Goal: Transaction & Acquisition: Book appointment/travel/reservation

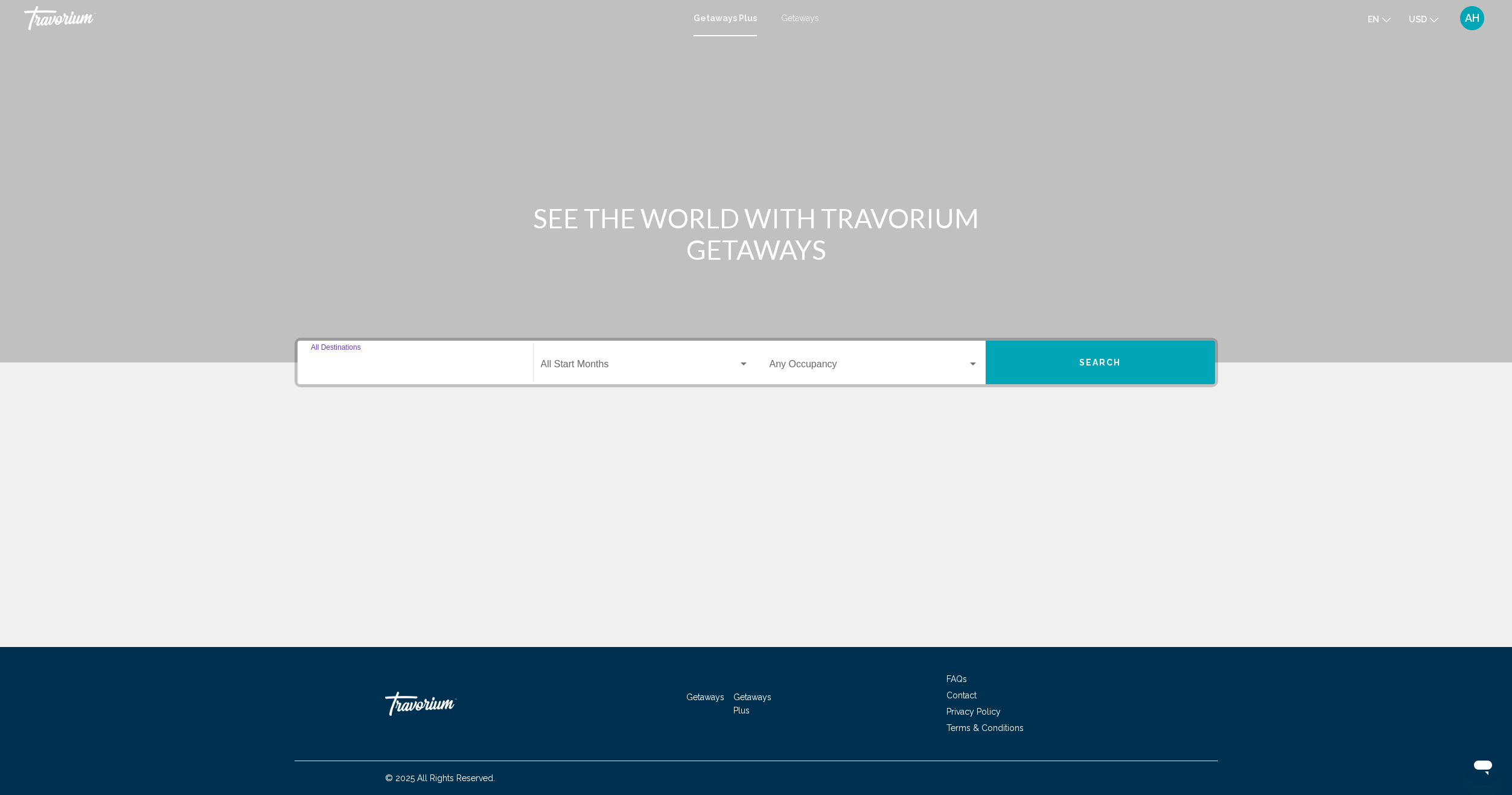
click at [379, 364] on input "Destination All Destinations" at bounding box center [415, 366] width 209 height 11
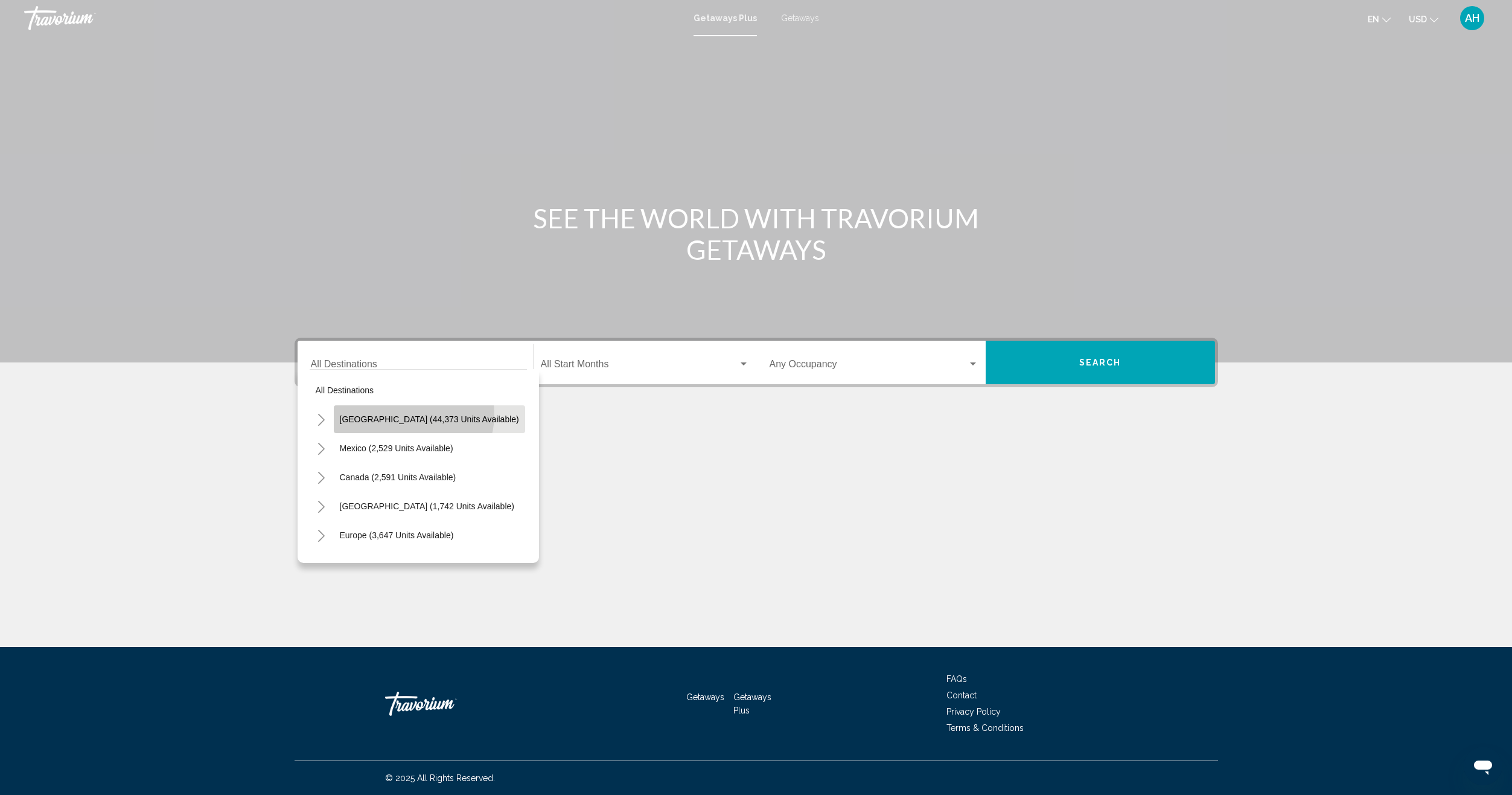
click at [413, 415] on span "[GEOGRAPHIC_DATA] (44,373 units available)" at bounding box center [430, 419] width 180 height 10
type input "**********"
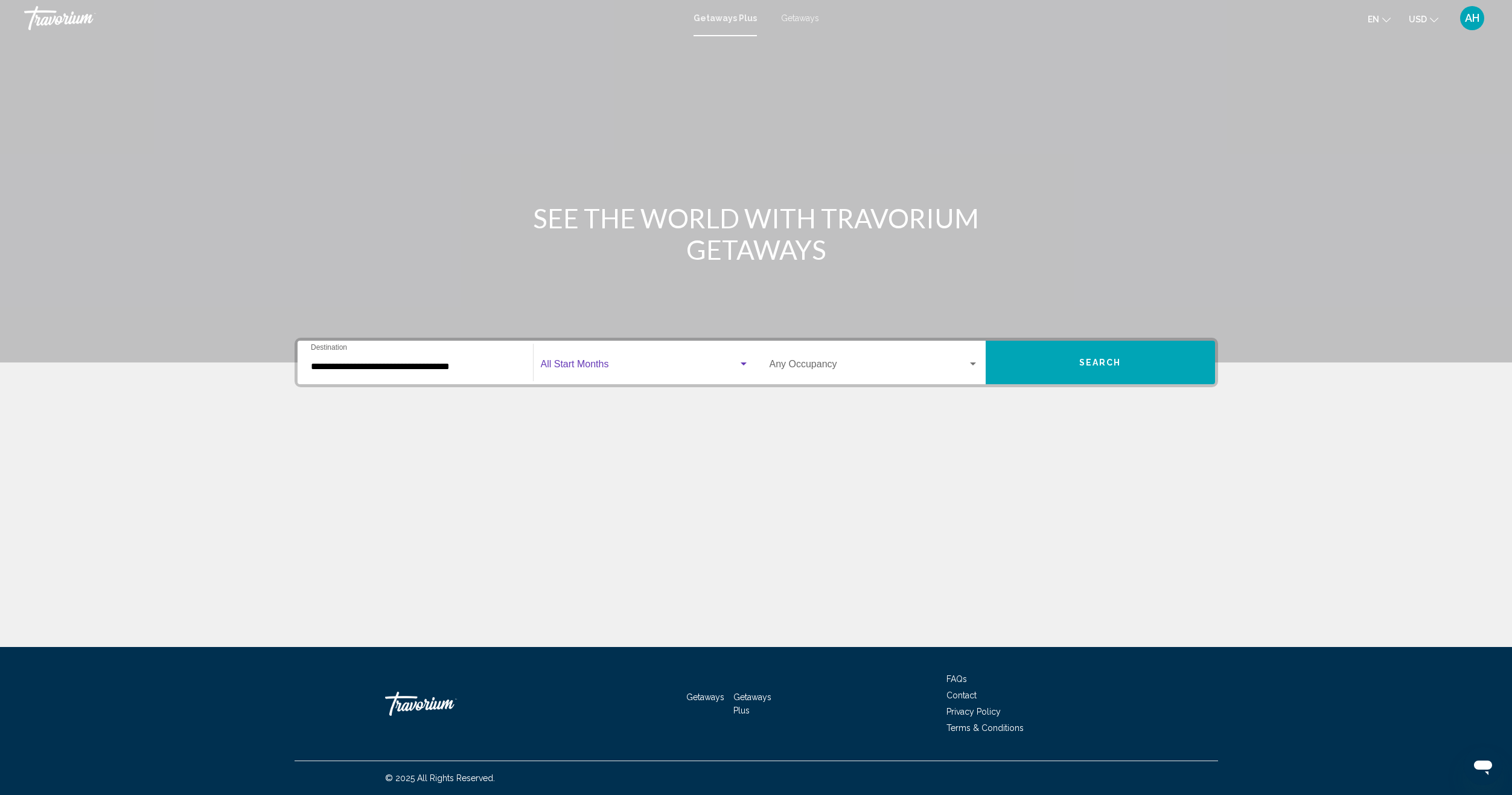
click at [742, 361] on div "Search widget" at bounding box center [743, 364] width 11 height 10
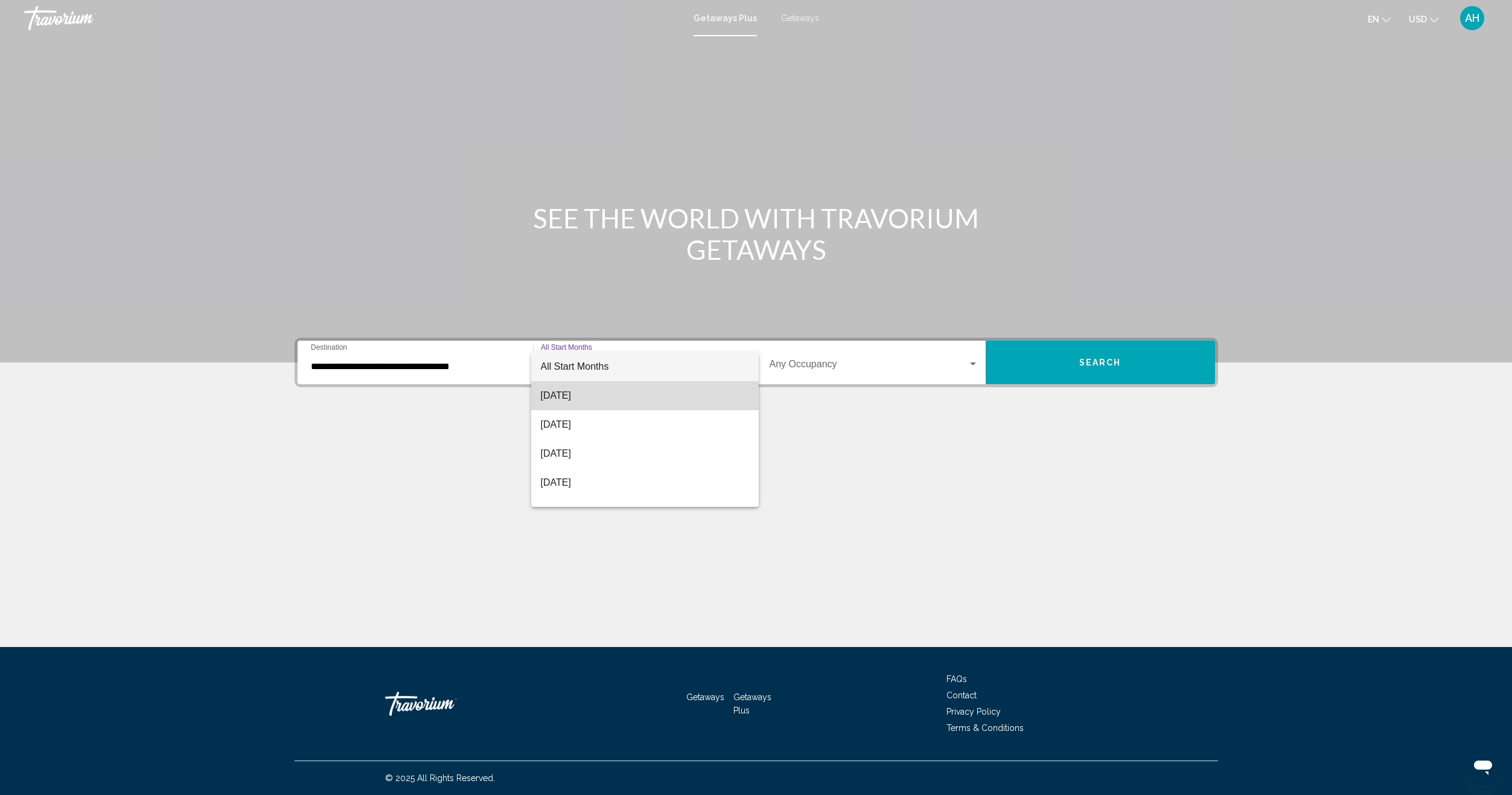
click at [677, 398] on span "[DATE]" at bounding box center [644, 396] width 208 height 29
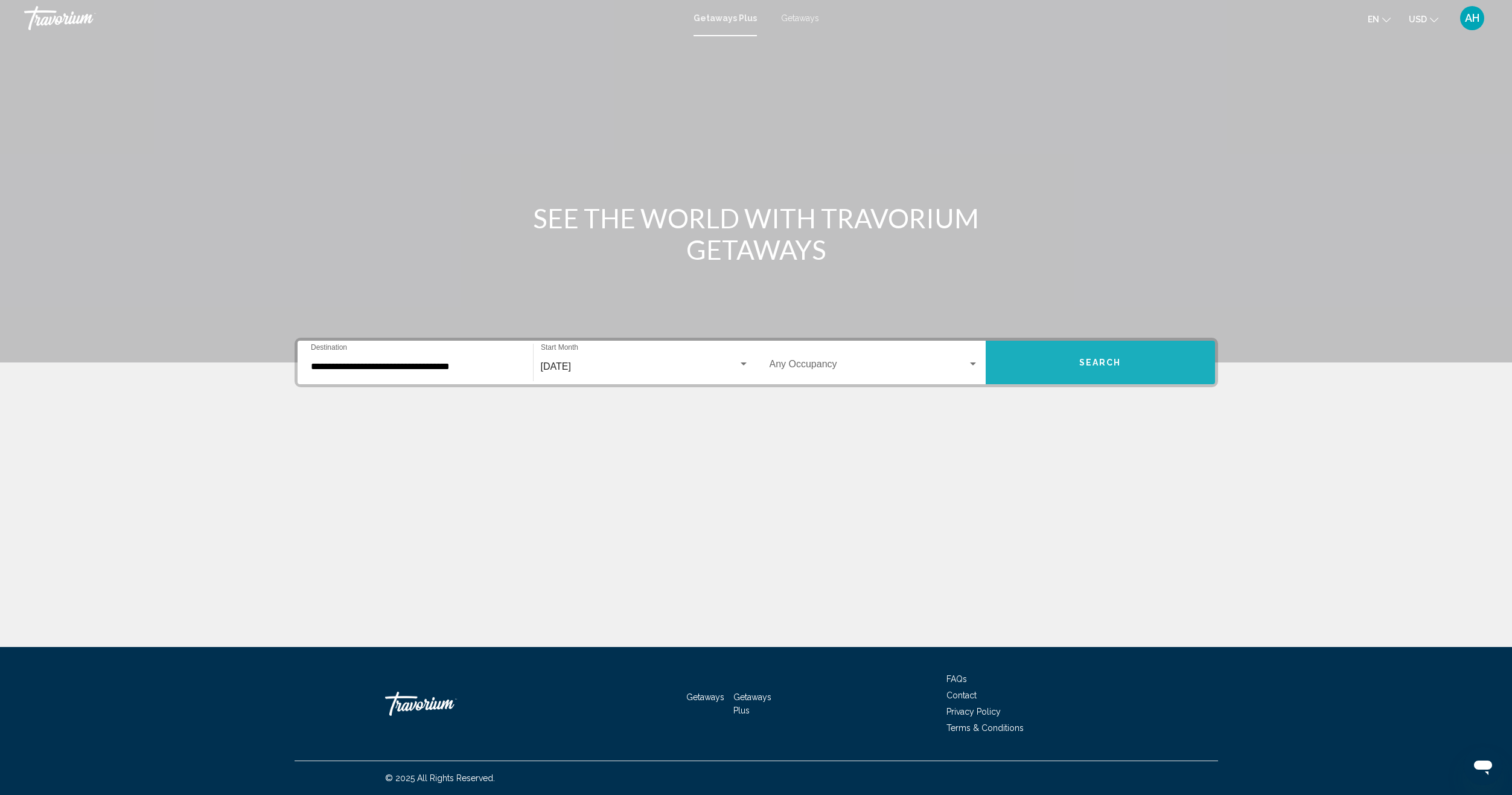
click at [1064, 359] on button "Search" at bounding box center [1100, 362] width 229 height 43
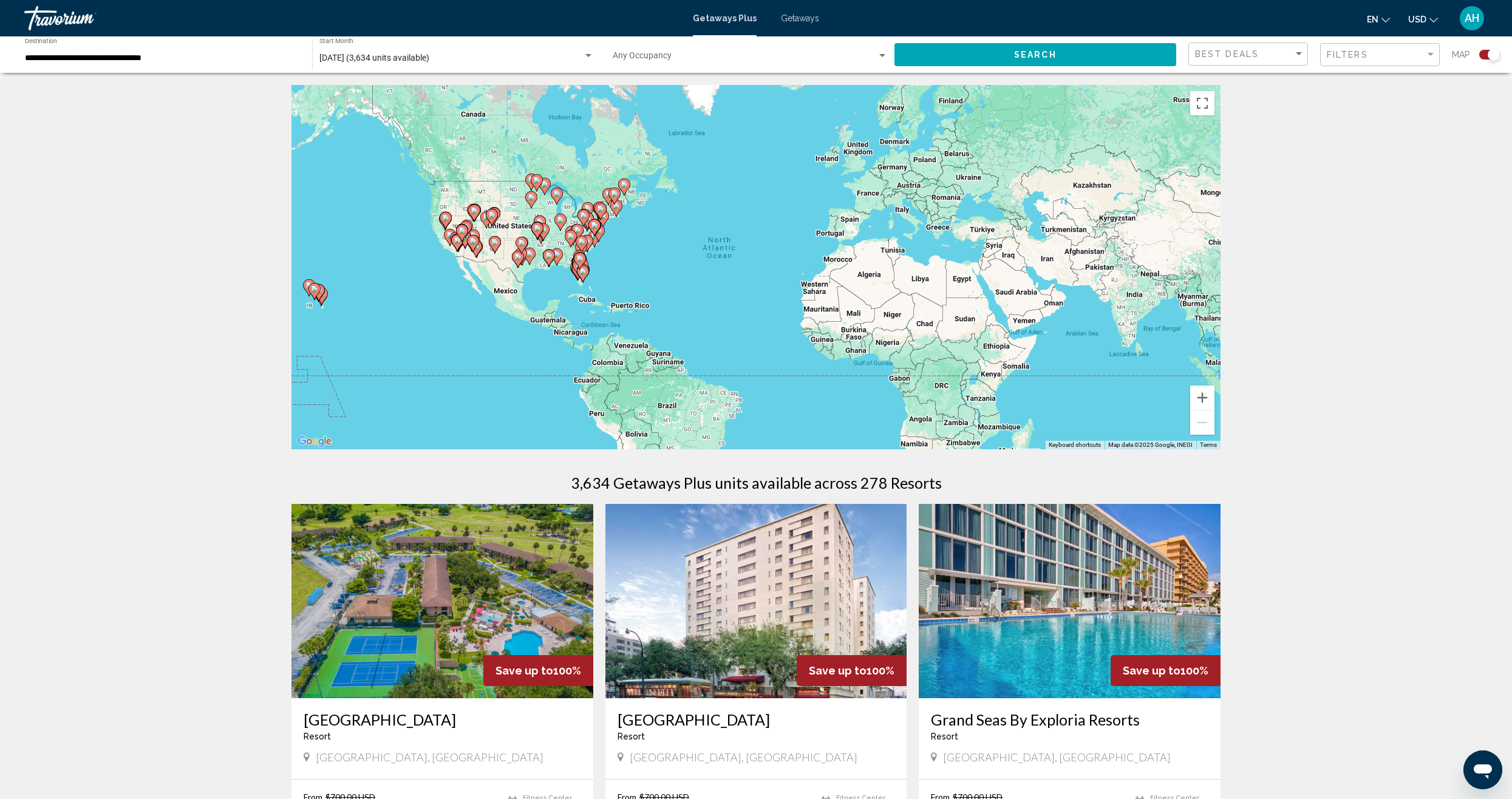
click at [1059, 55] on button "Search" at bounding box center [1035, 54] width 282 height 22
click at [147, 67] on div "**********" at bounding box center [162, 55] width 275 height 33
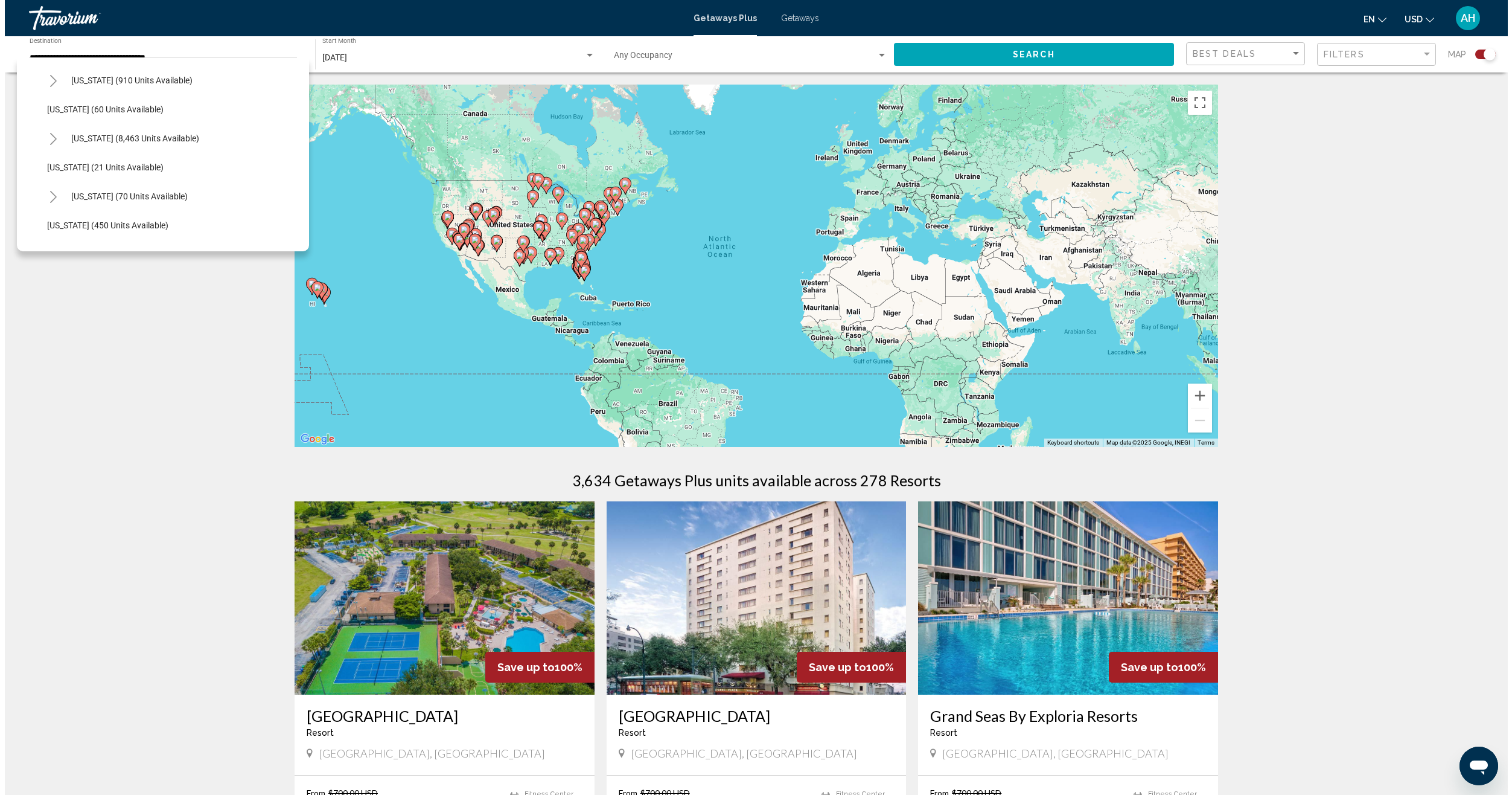
scroll to position [101, 0]
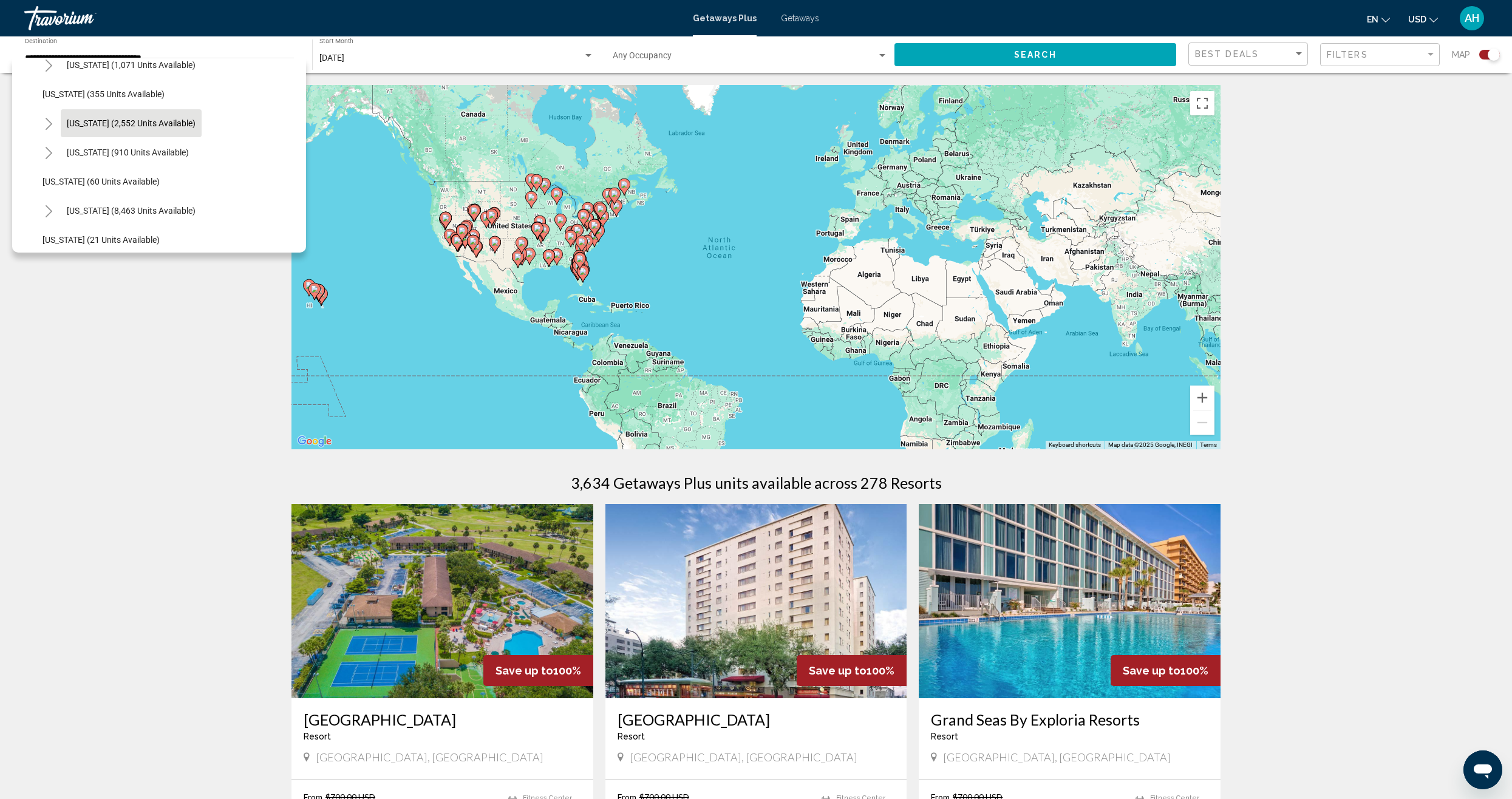
click at [183, 125] on span "[US_STATE] (2,552 units available)" at bounding box center [131, 123] width 129 height 10
type input "**********"
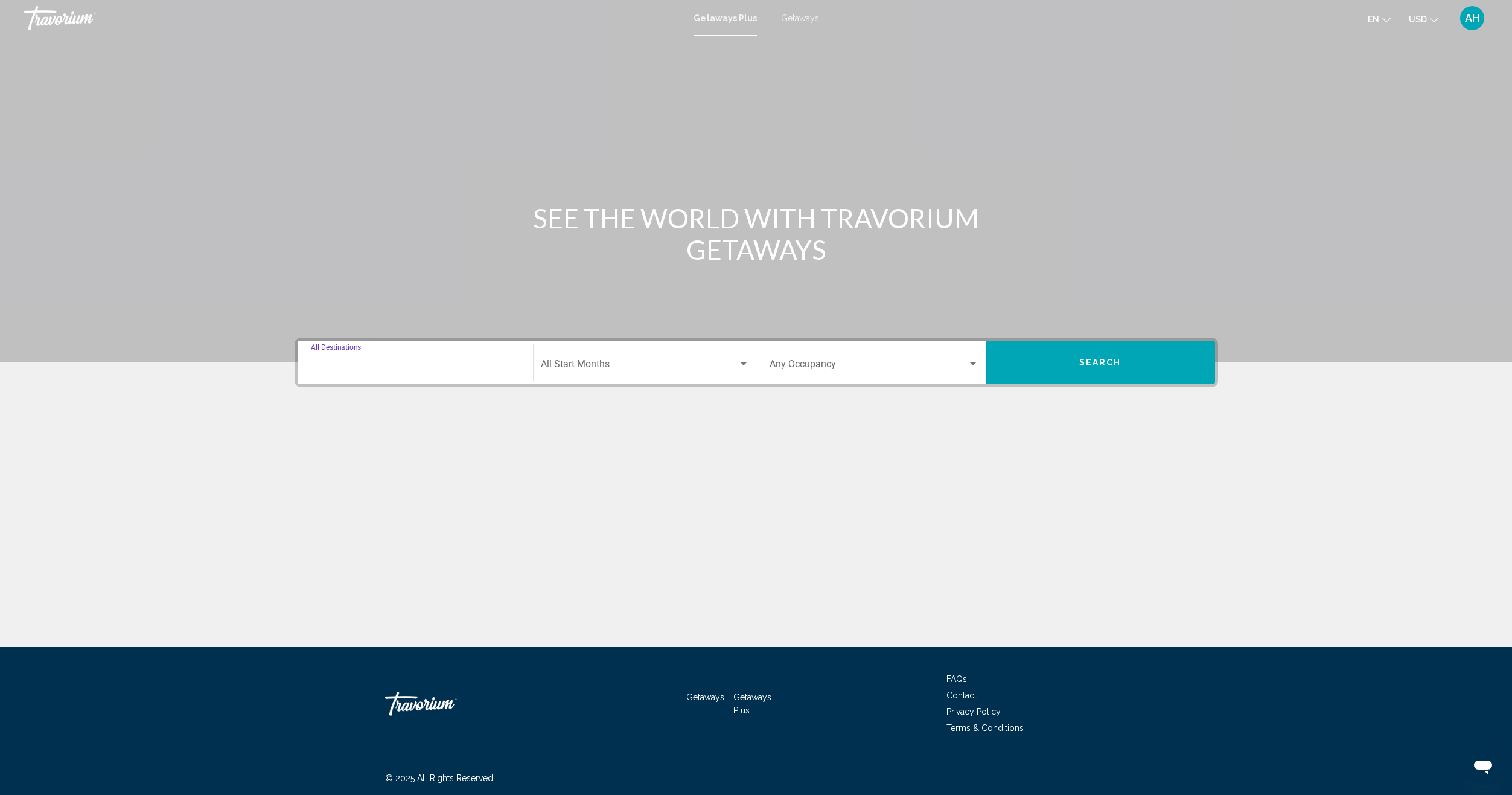
click at [359, 364] on input "Destination All Destinations" at bounding box center [415, 366] width 209 height 11
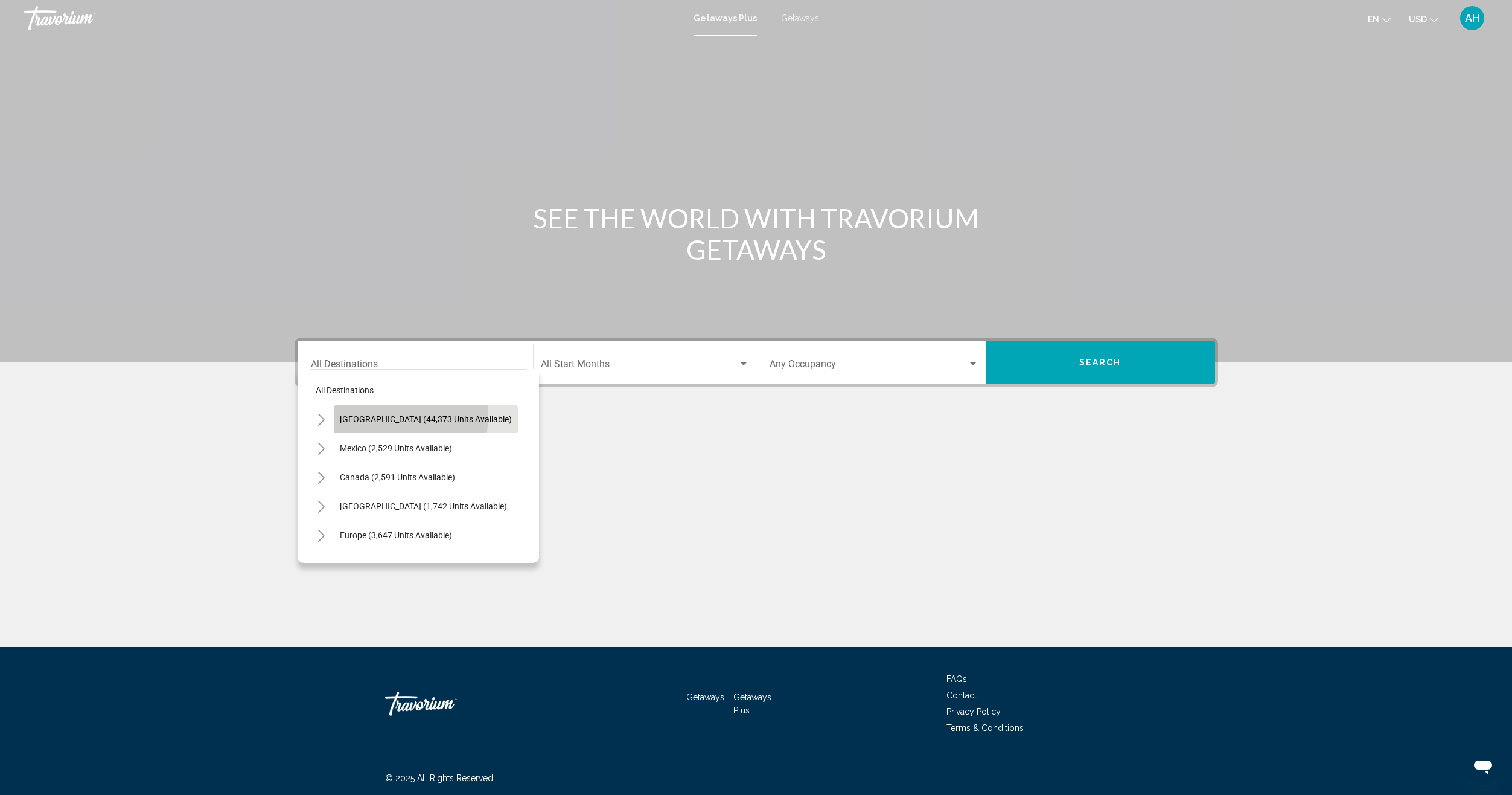
click at [373, 414] on span "[GEOGRAPHIC_DATA] (44,373 units available)" at bounding box center [426, 419] width 172 height 10
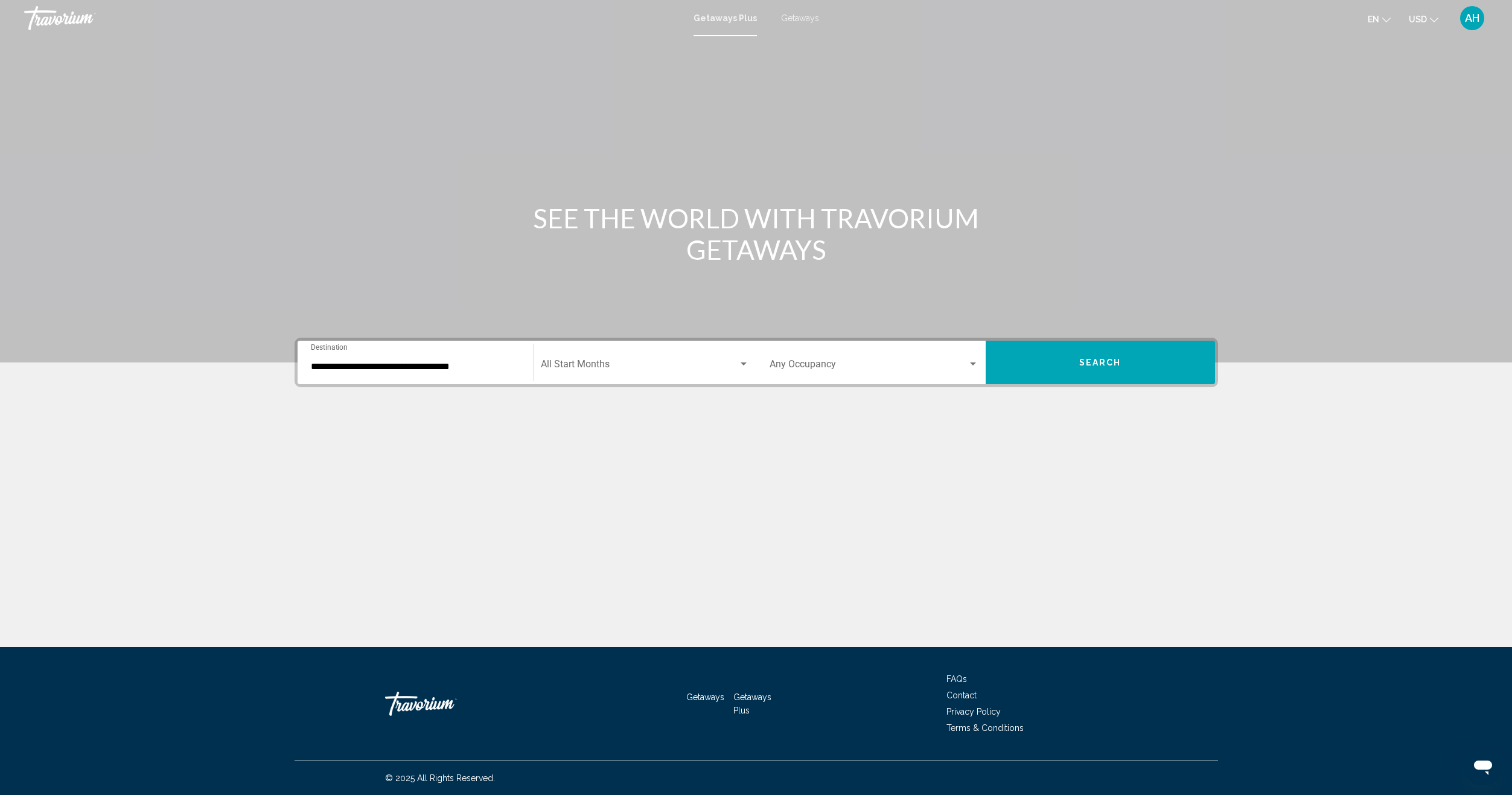
click at [479, 372] on div "**********" at bounding box center [415, 362] width 209 height 38
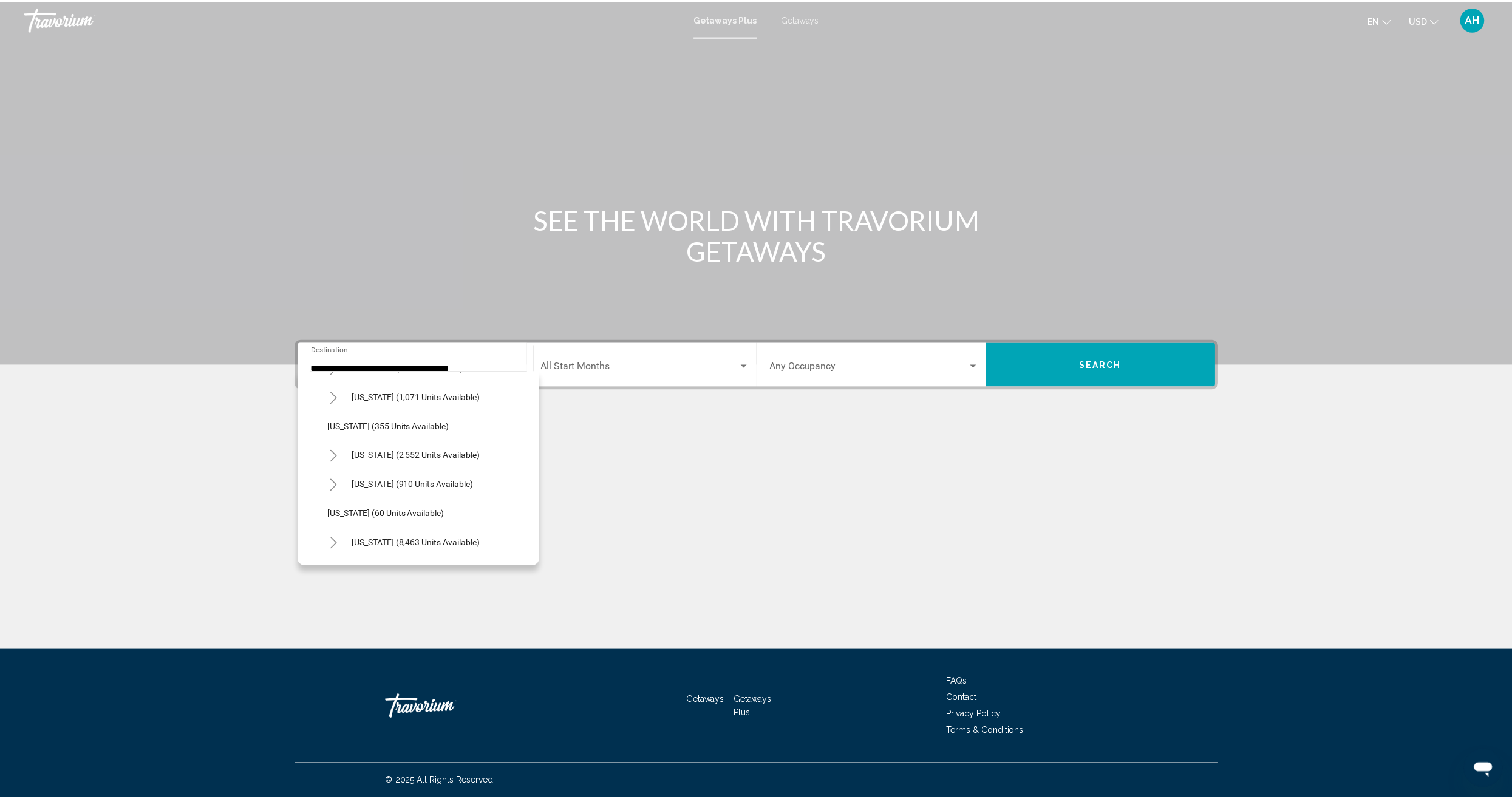
scroll to position [76, 0]
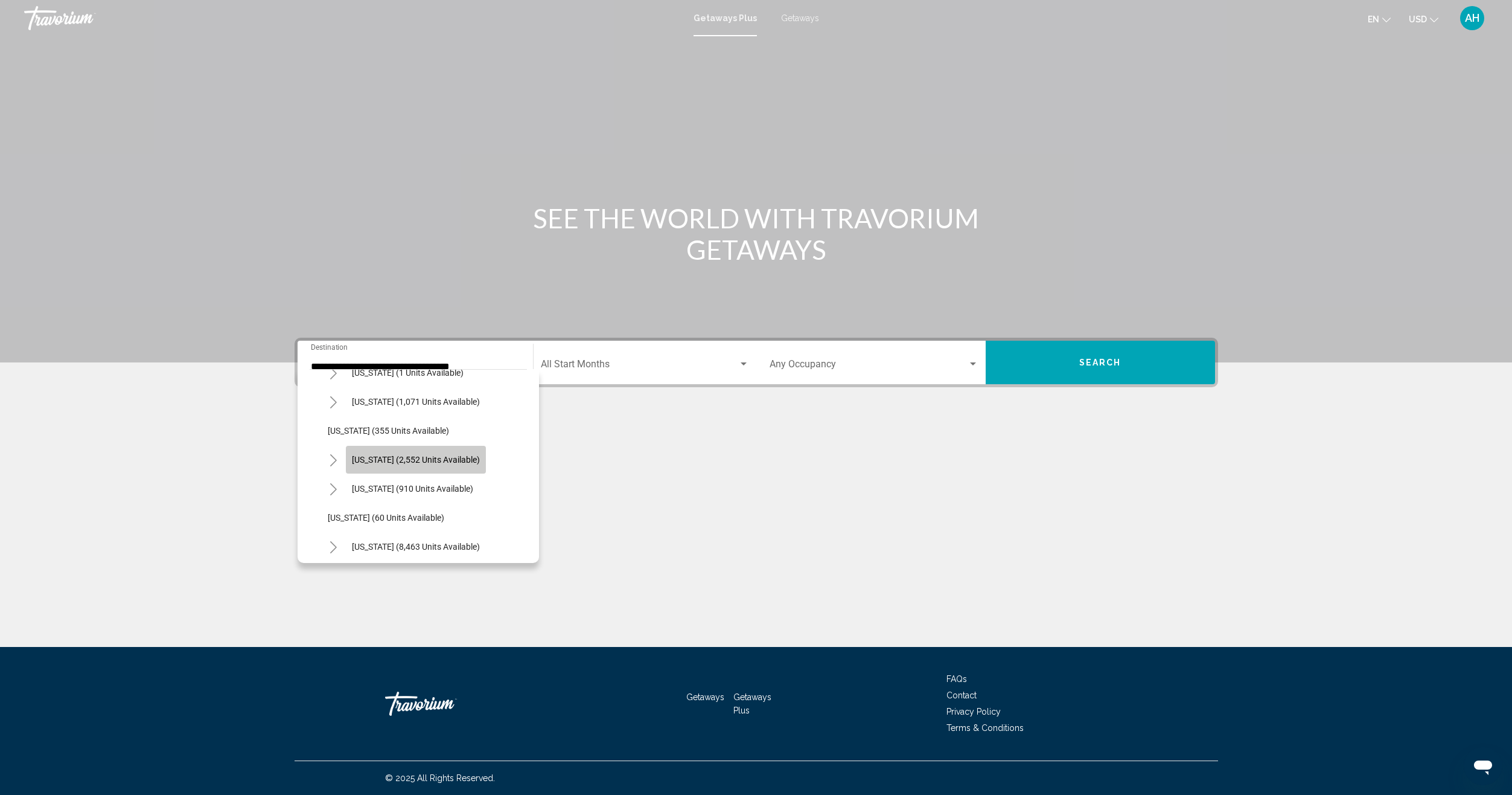
click at [468, 460] on span "[US_STATE] (2,552 units available)" at bounding box center [416, 459] width 128 height 10
type input "**********"
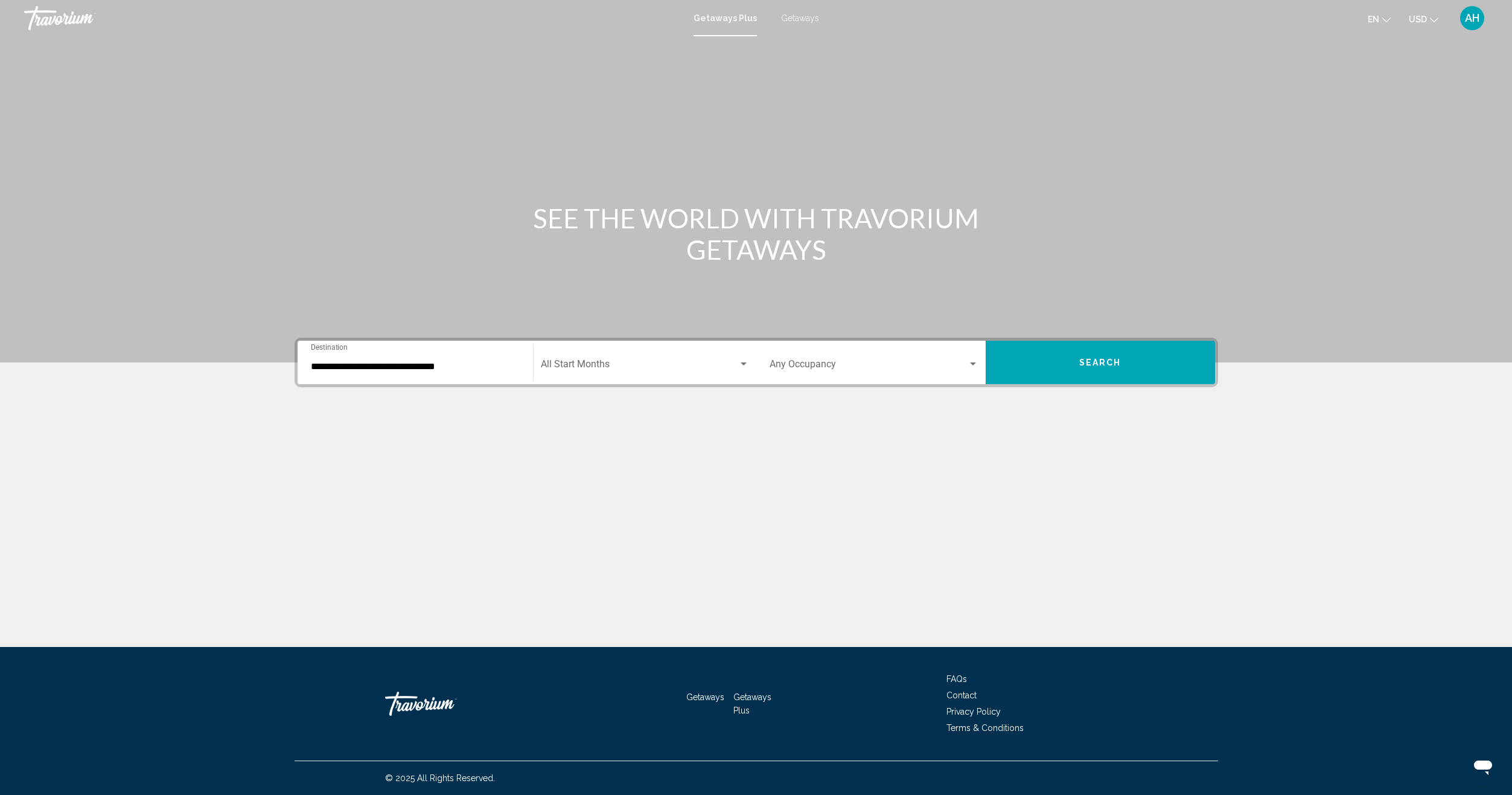
click at [801, 19] on span "Getaways" at bounding box center [800, 18] width 38 height 10
click at [366, 365] on input "Destination All Destinations" at bounding box center [415, 366] width 209 height 11
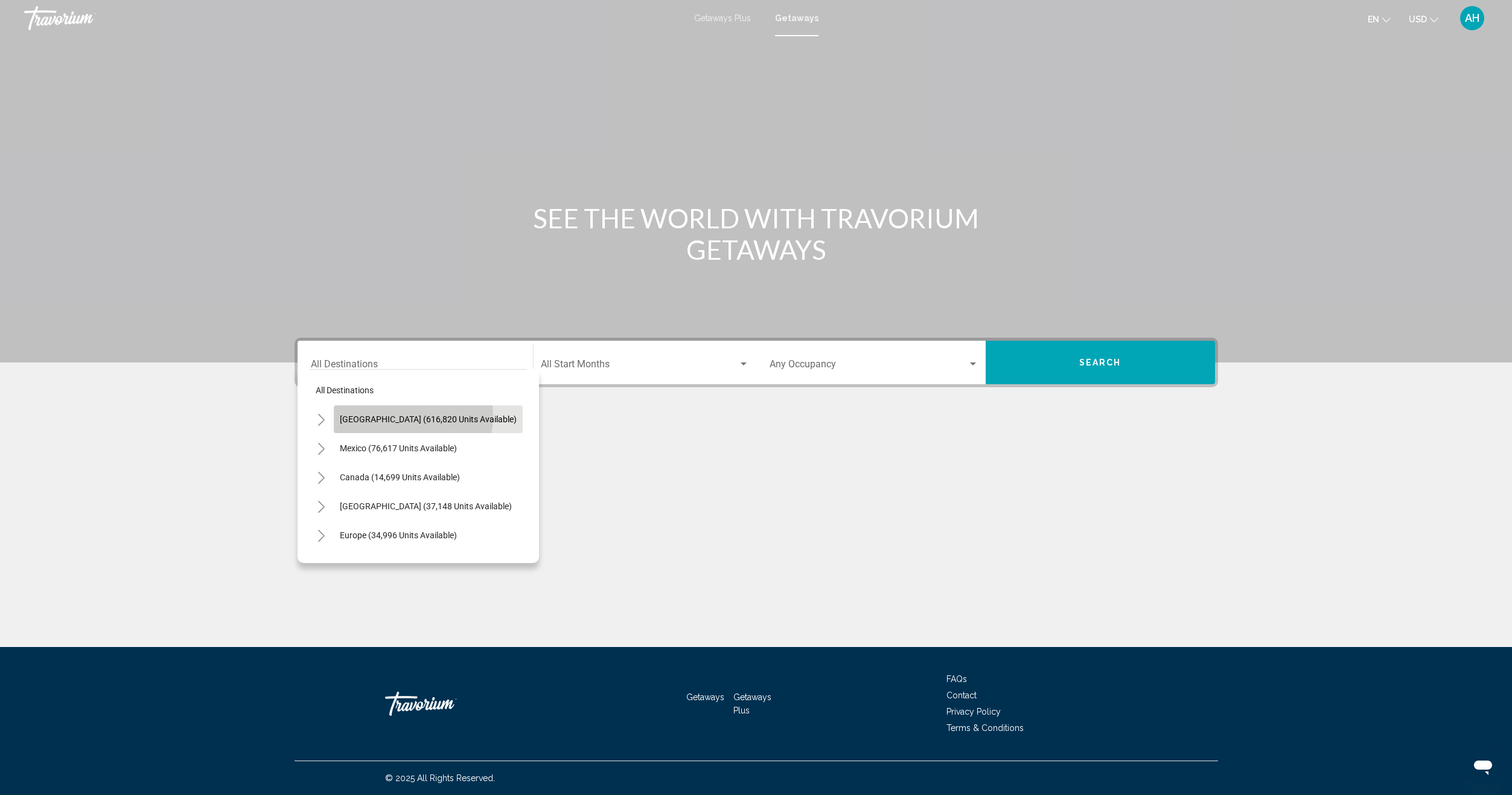
click at [392, 415] on span "[GEOGRAPHIC_DATA] (616,820 units available)" at bounding box center [428, 419] width 177 height 10
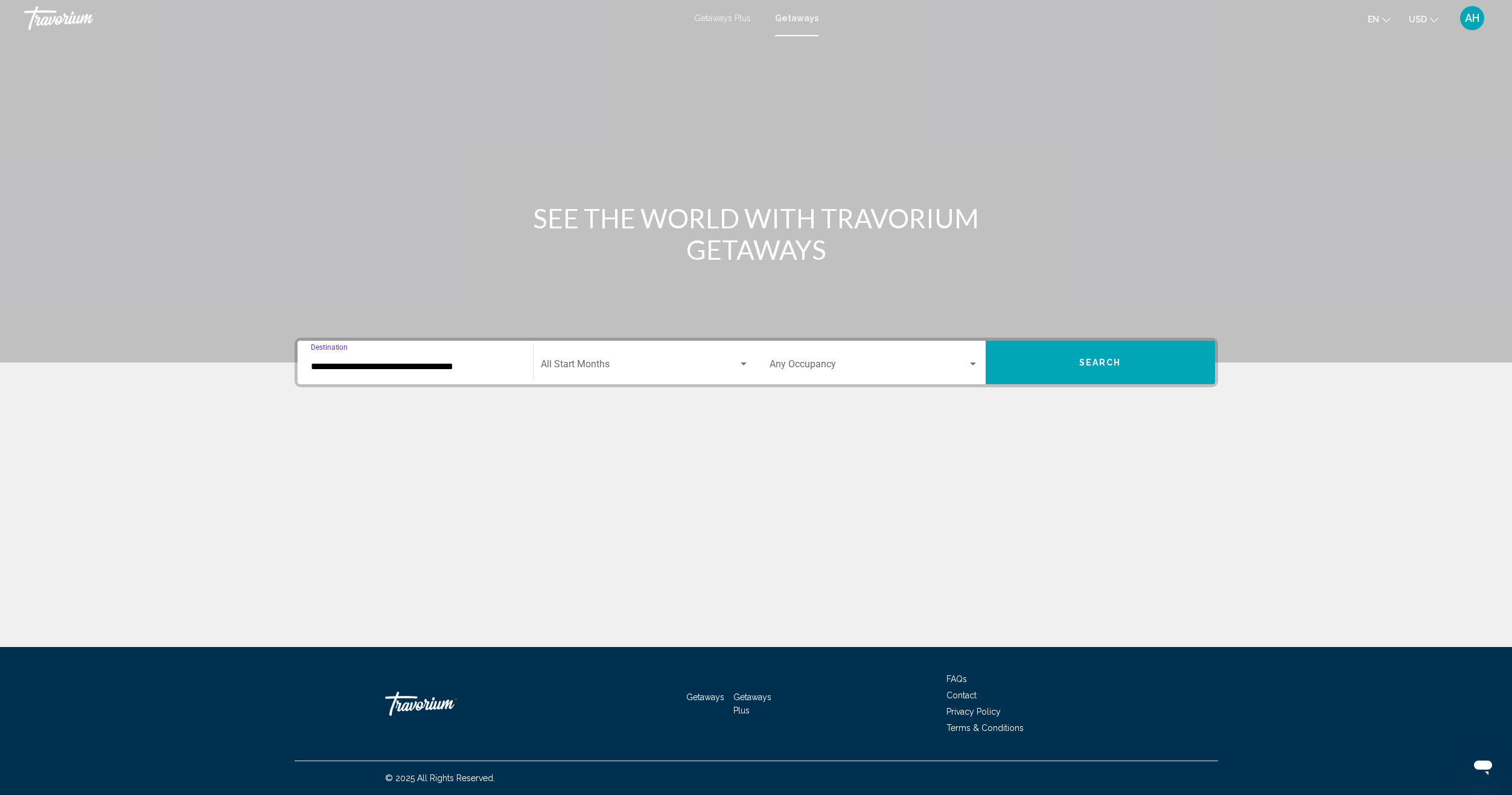
click at [406, 367] on input "**********" at bounding box center [415, 366] width 209 height 11
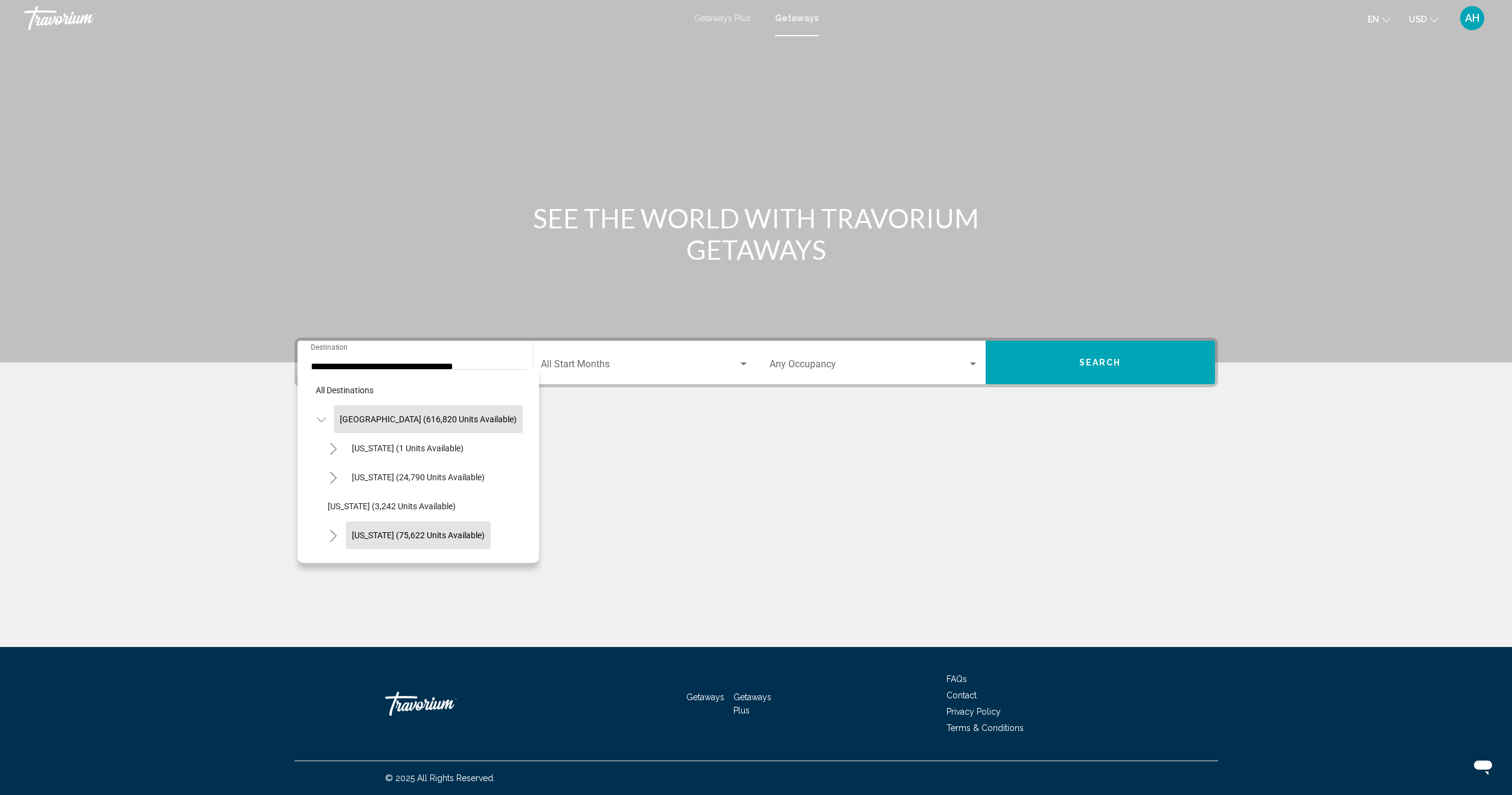
drag, startPoint x: 516, startPoint y: 392, endPoint x: 471, endPoint y: 527, distance: 142.3
click at [465, 533] on span "[US_STATE] (75,622 units available)" at bounding box center [418, 534] width 133 height 10
type input "**********"
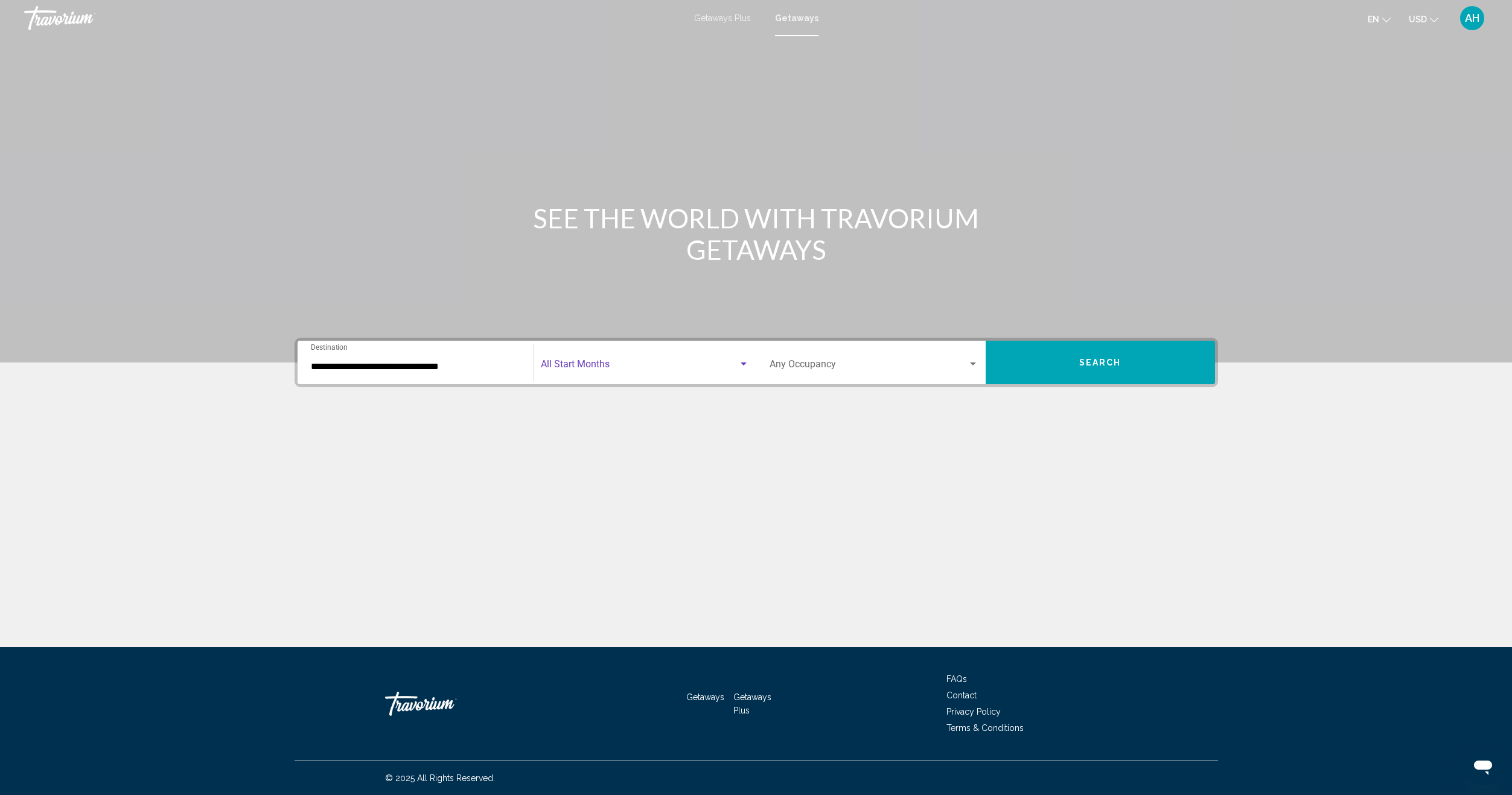
click at [740, 362] on div "Search widget" at bounding box center [743, 364] width 11 height 10
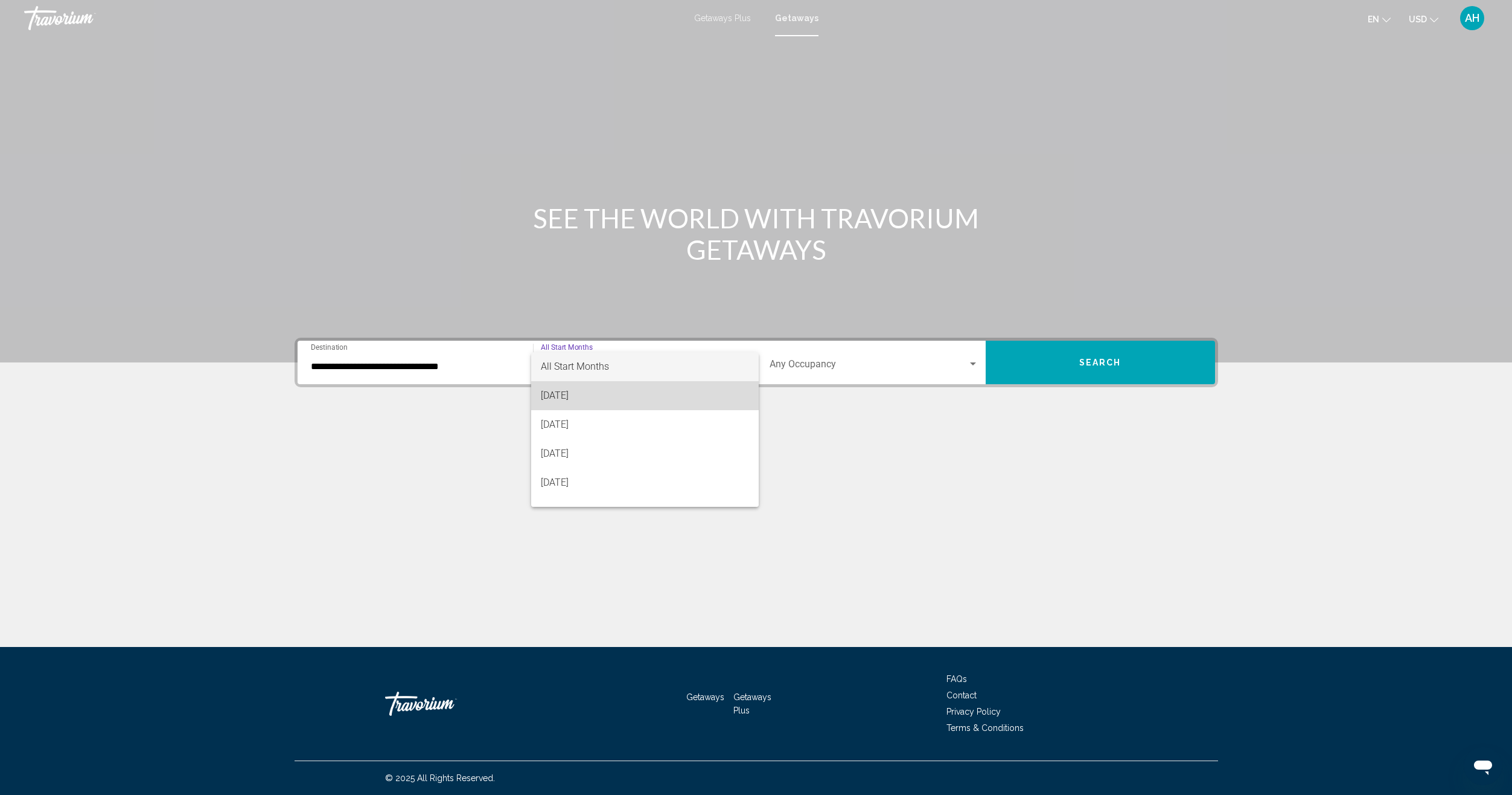
click at [728, 400] on span "[DATE]" at bounding box center [644, 396] width 208 height 29
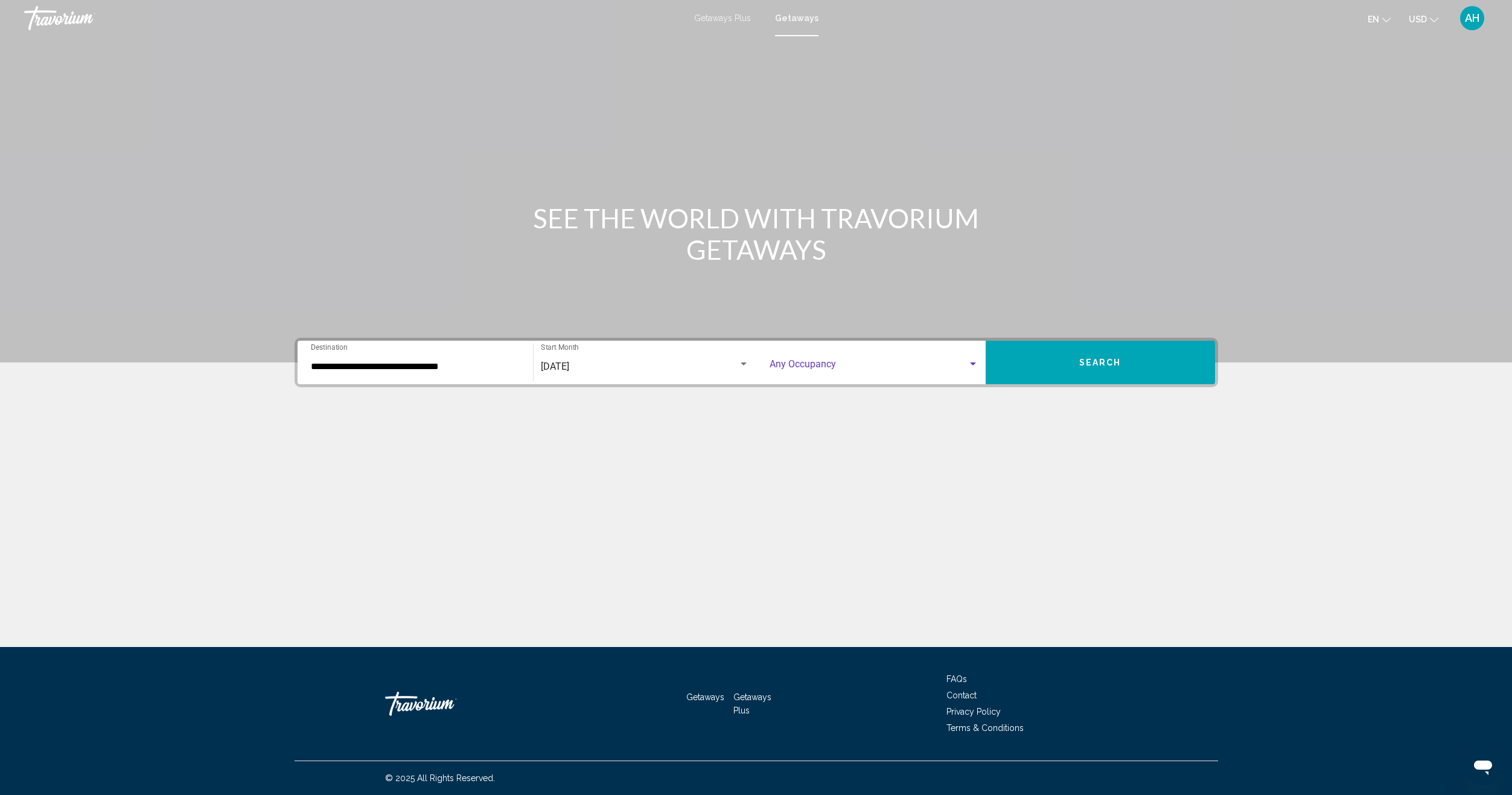
click at [975, 365] on div "Search widget" at bounding box center [973, 364] width 6 height 3
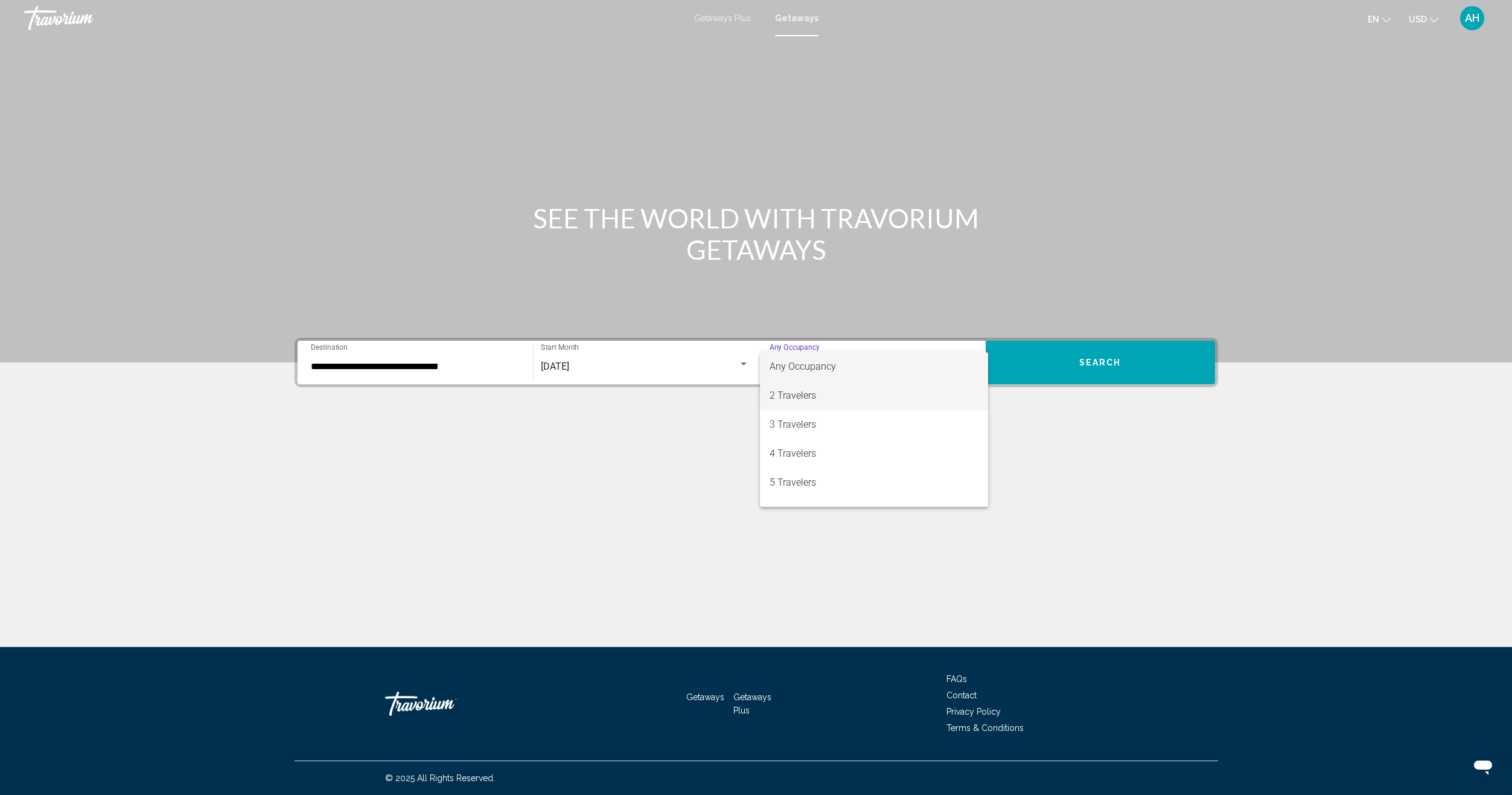
click at [901, 398] on span "2 Travelers" at bounding box center [874, 396] width 209 height 29
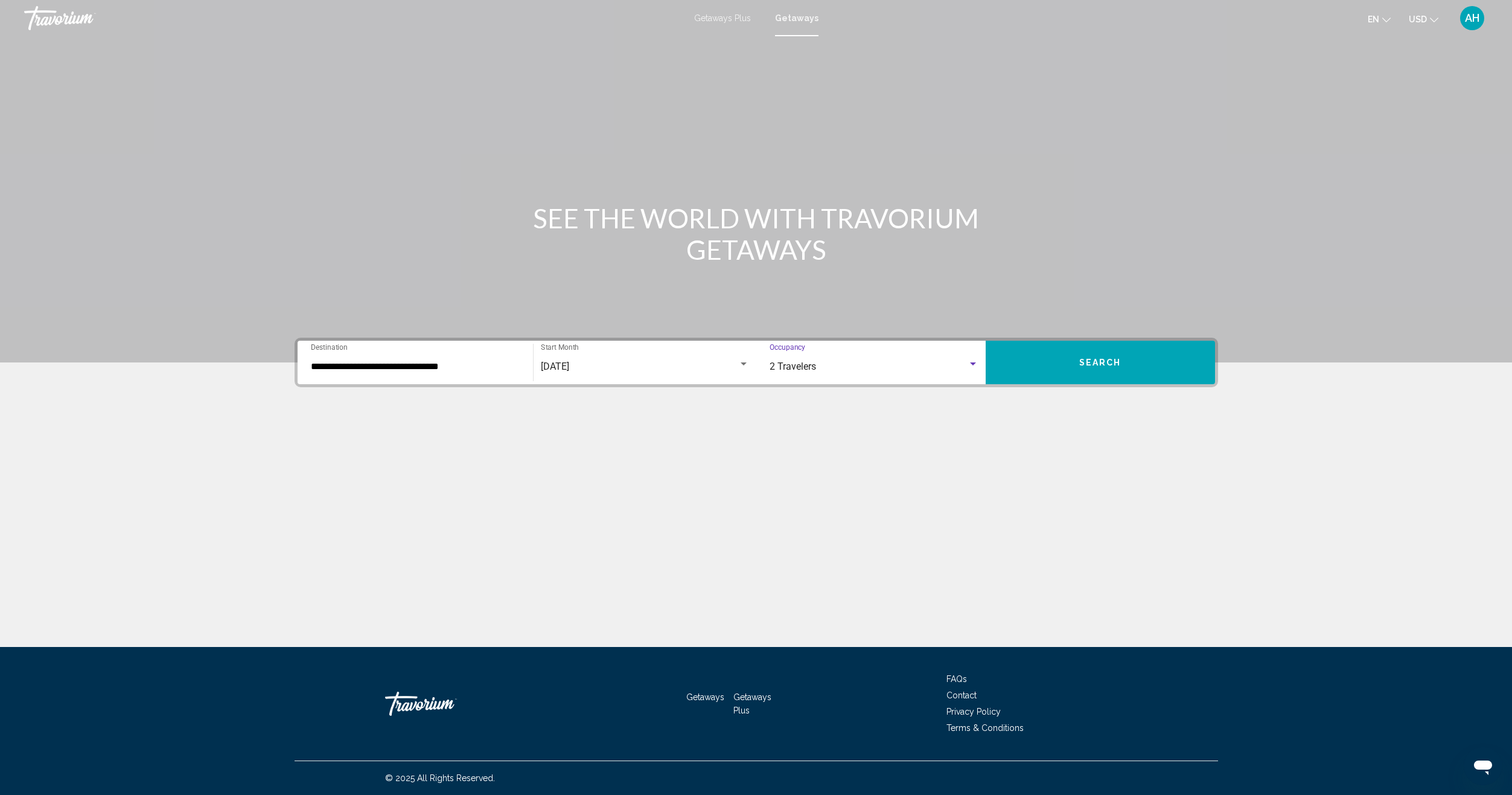
click at [1134, 363] on button "Search" at bounding box center [1100, 362] width 229 height 43
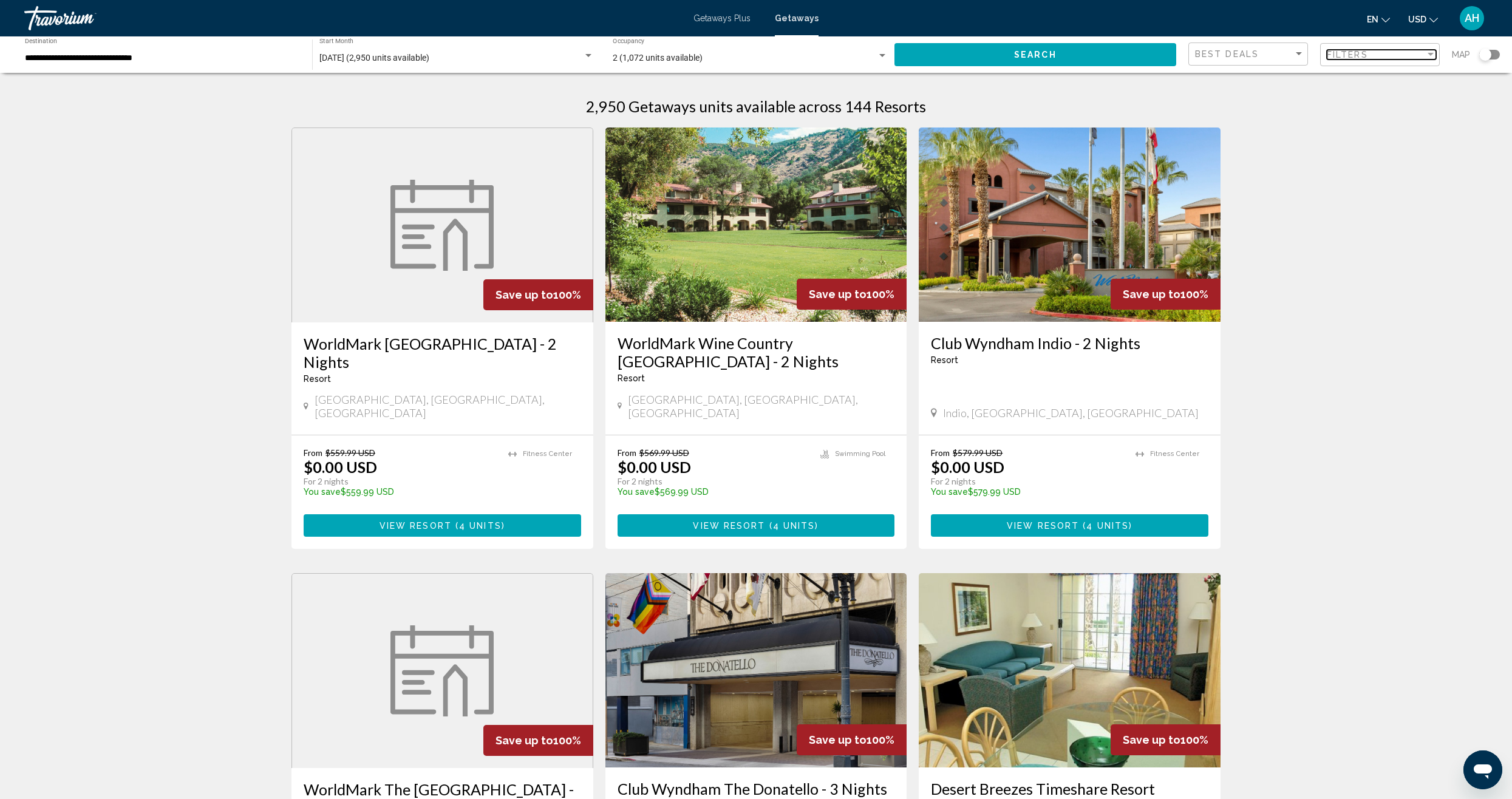
click at [1431, 56] on div "Filter" at bounding box center [1430, 54] width 11 height 10
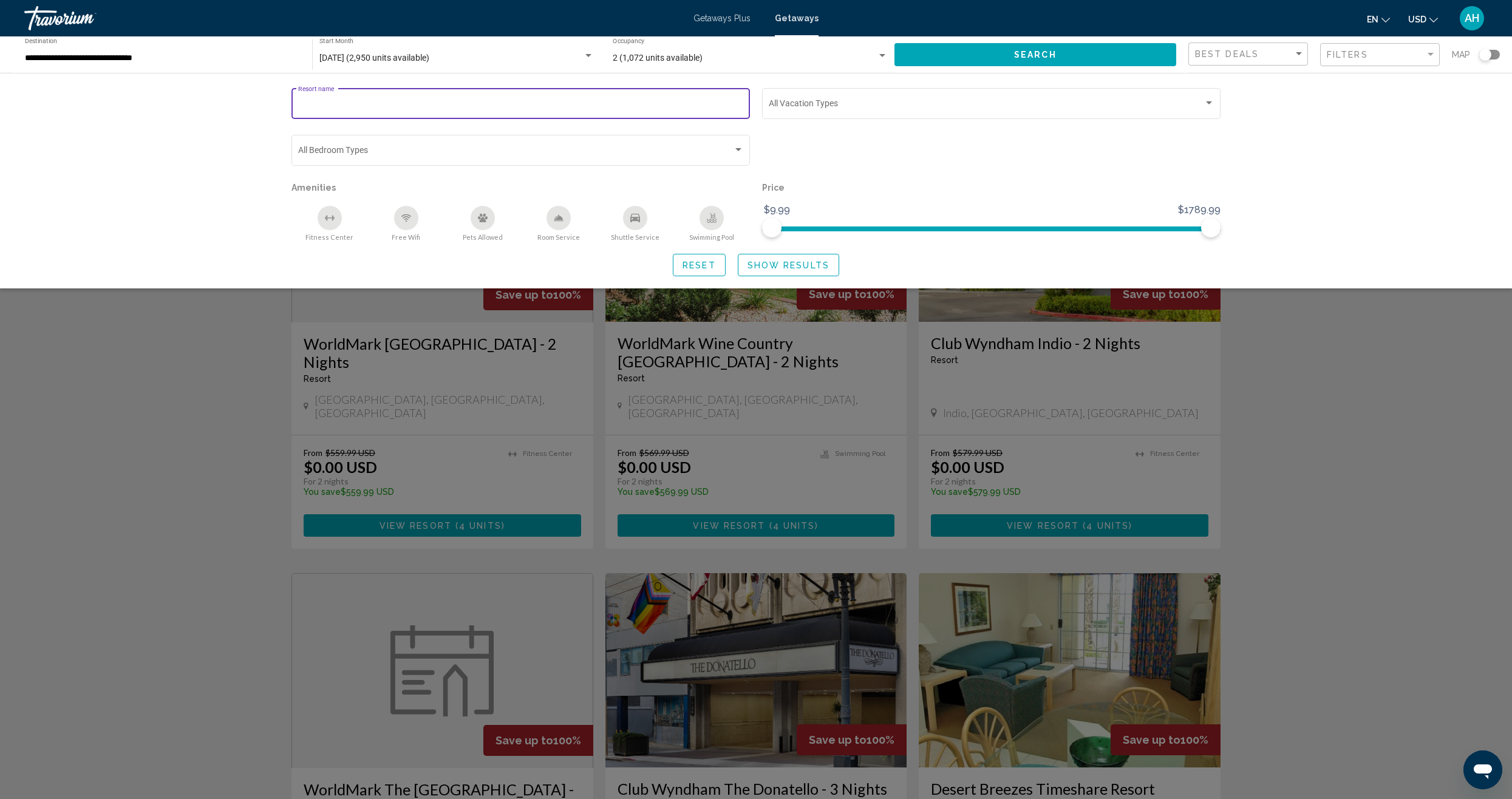
click at [311, 104] on input "Resort name" at bounding box center [521, 105] width 446 height 10
type input "**********"
click at [783, 264] on span "Show Results" at bounding box center [788, 265] width 82 height 10
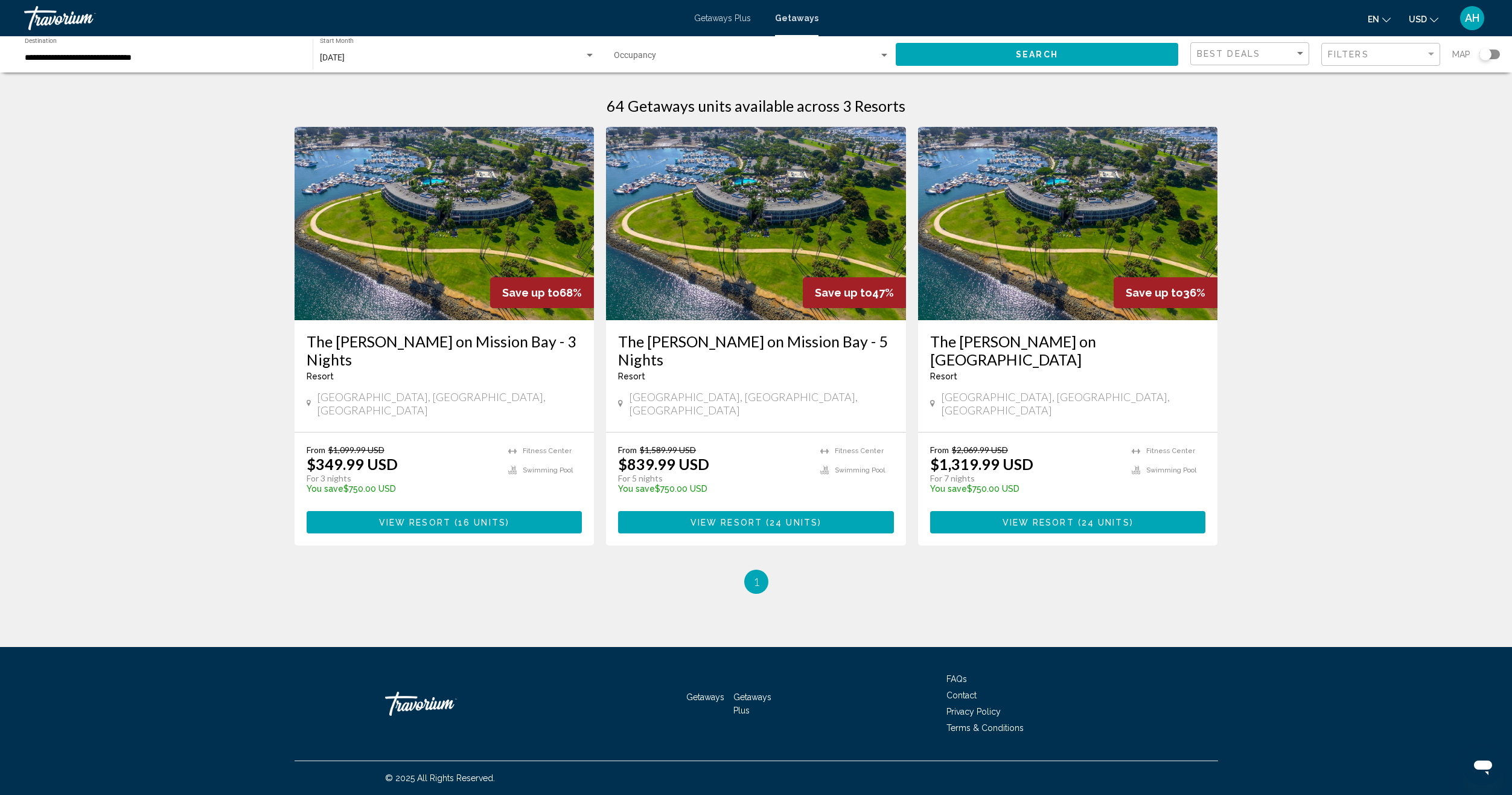
click at [700, 517] on span "View Resort" at bounding box center [726, 522] width 72 height 10
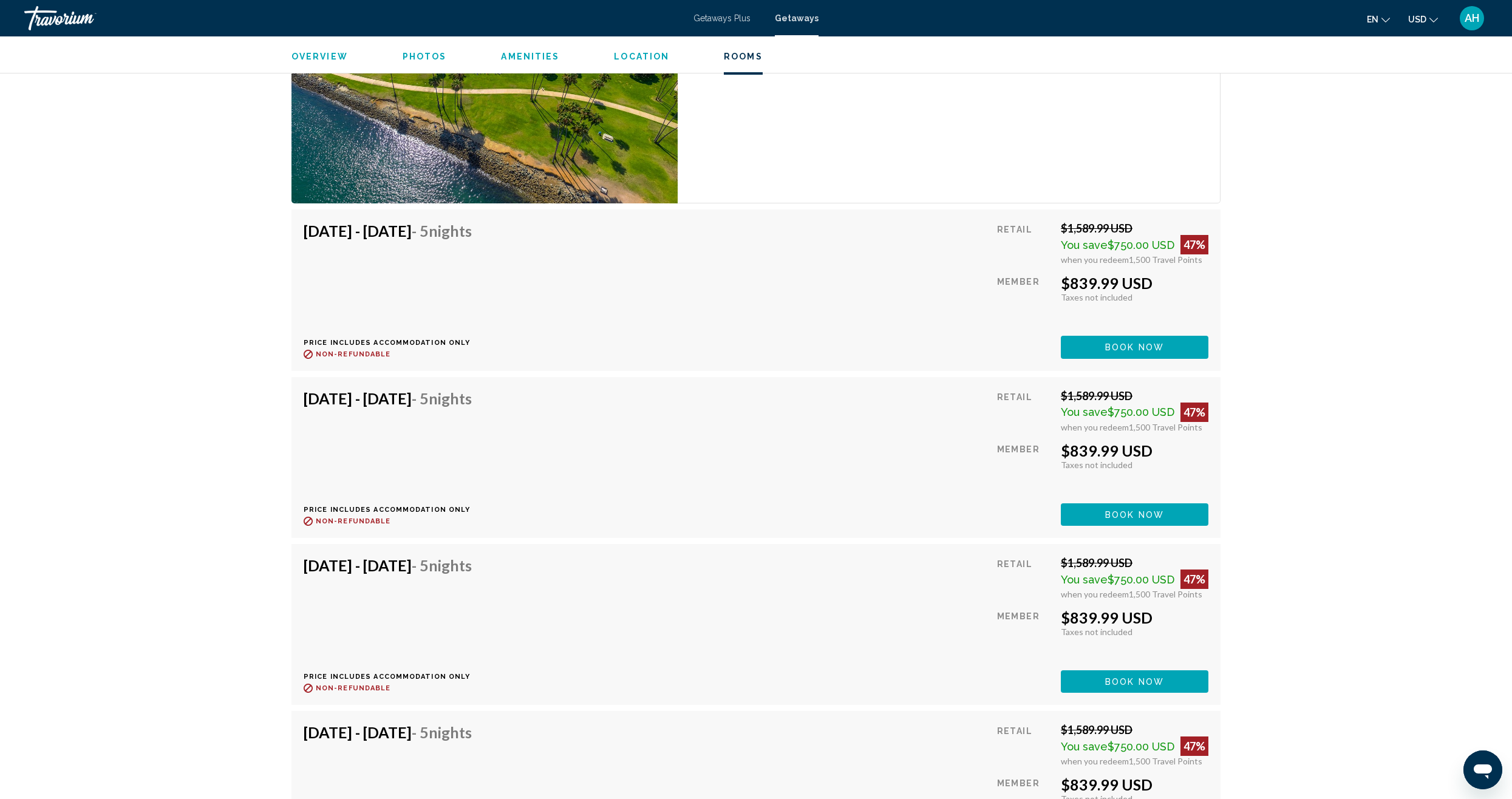
scroll to position [1893, 0]
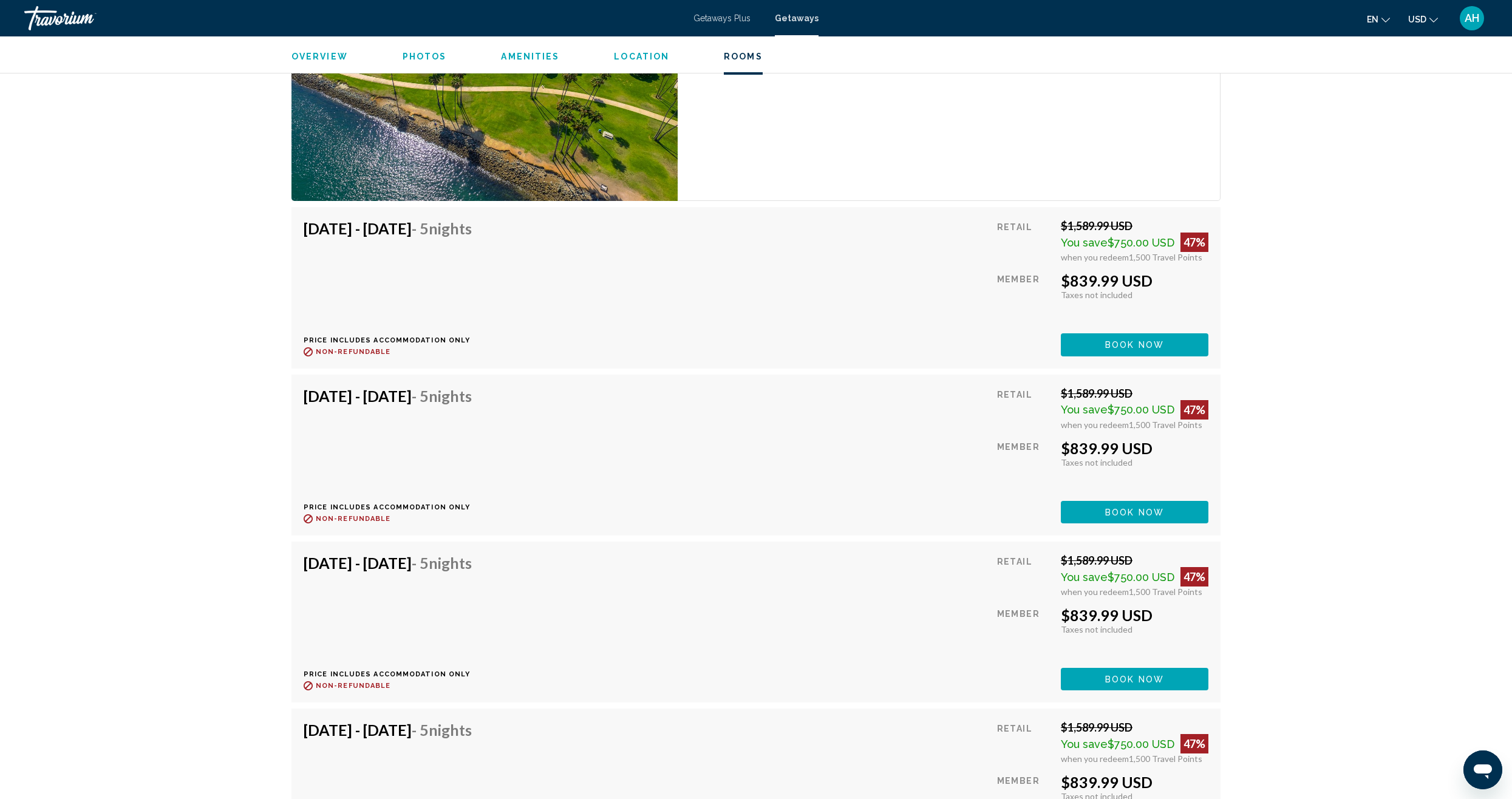
click at [971, 238] on div "[DATE] - [DATE] - 5 Nights Price includes accommodation only Refundable until :…" at bounding box center [756, 287] width 905 height 136
click at [1066, 335] on button "Book now" at bounding box center [1134, 344] width 147 height 22
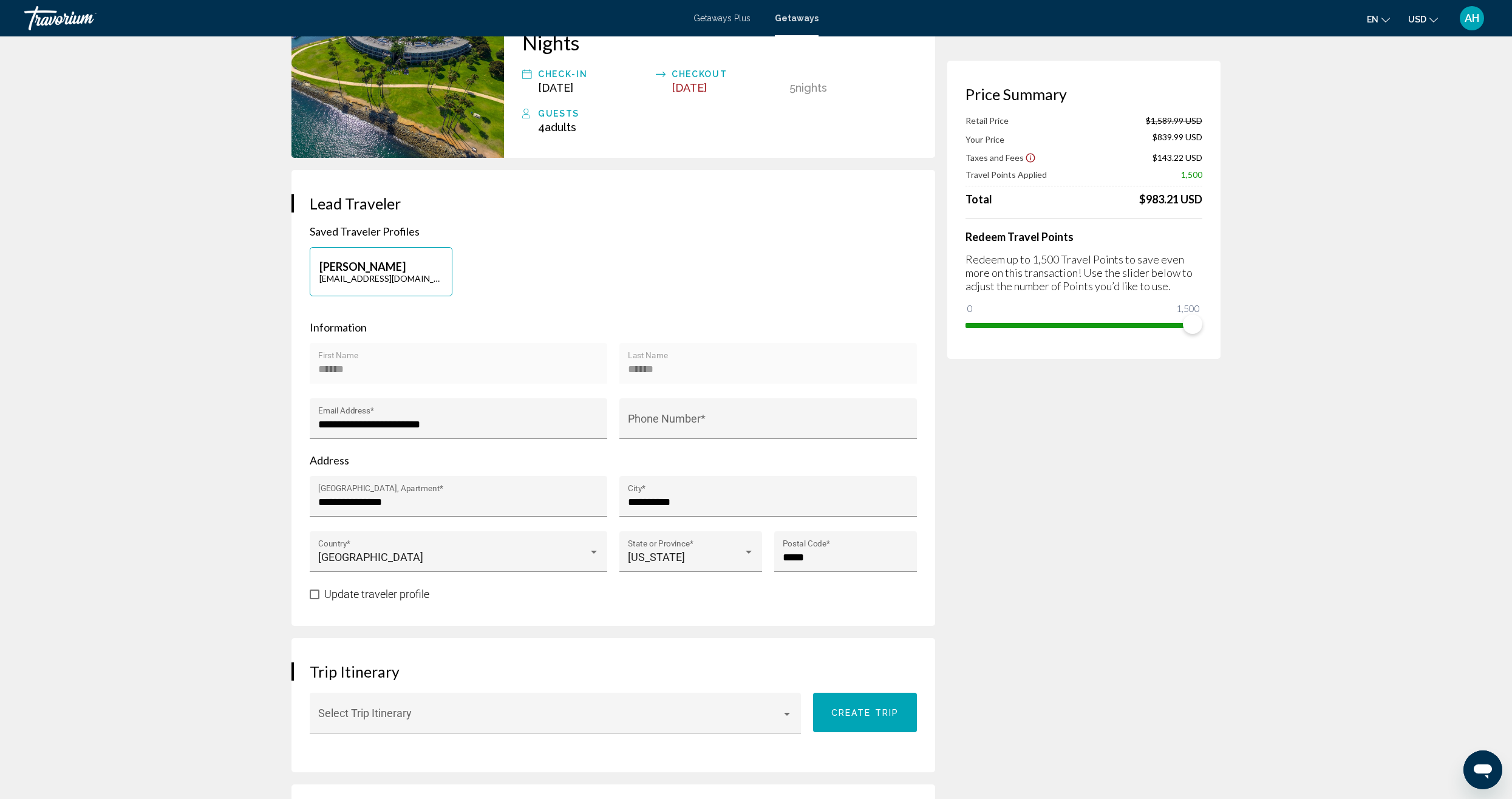
scroll to position [92, 0]
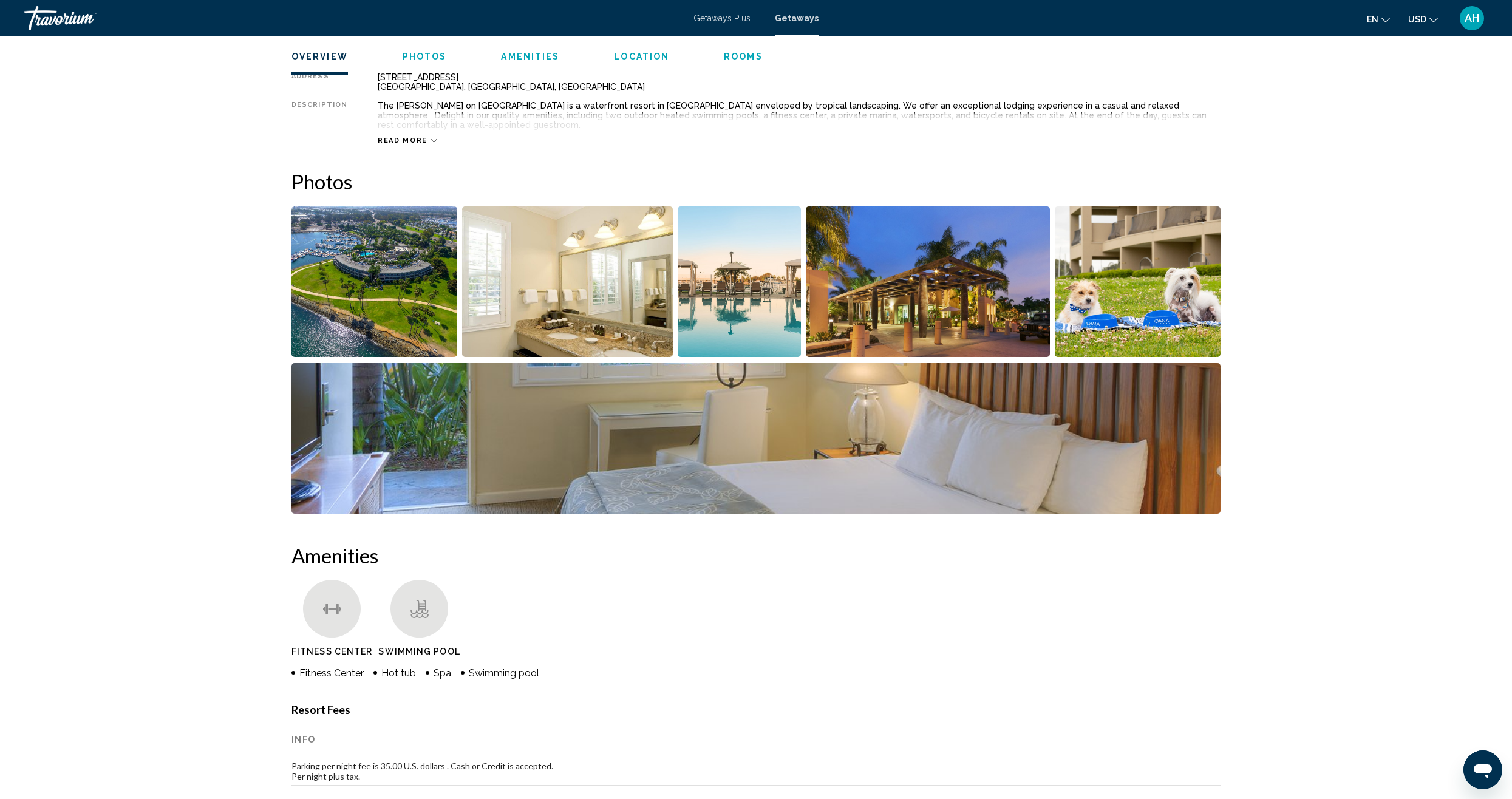
scroll to position [430, 0]
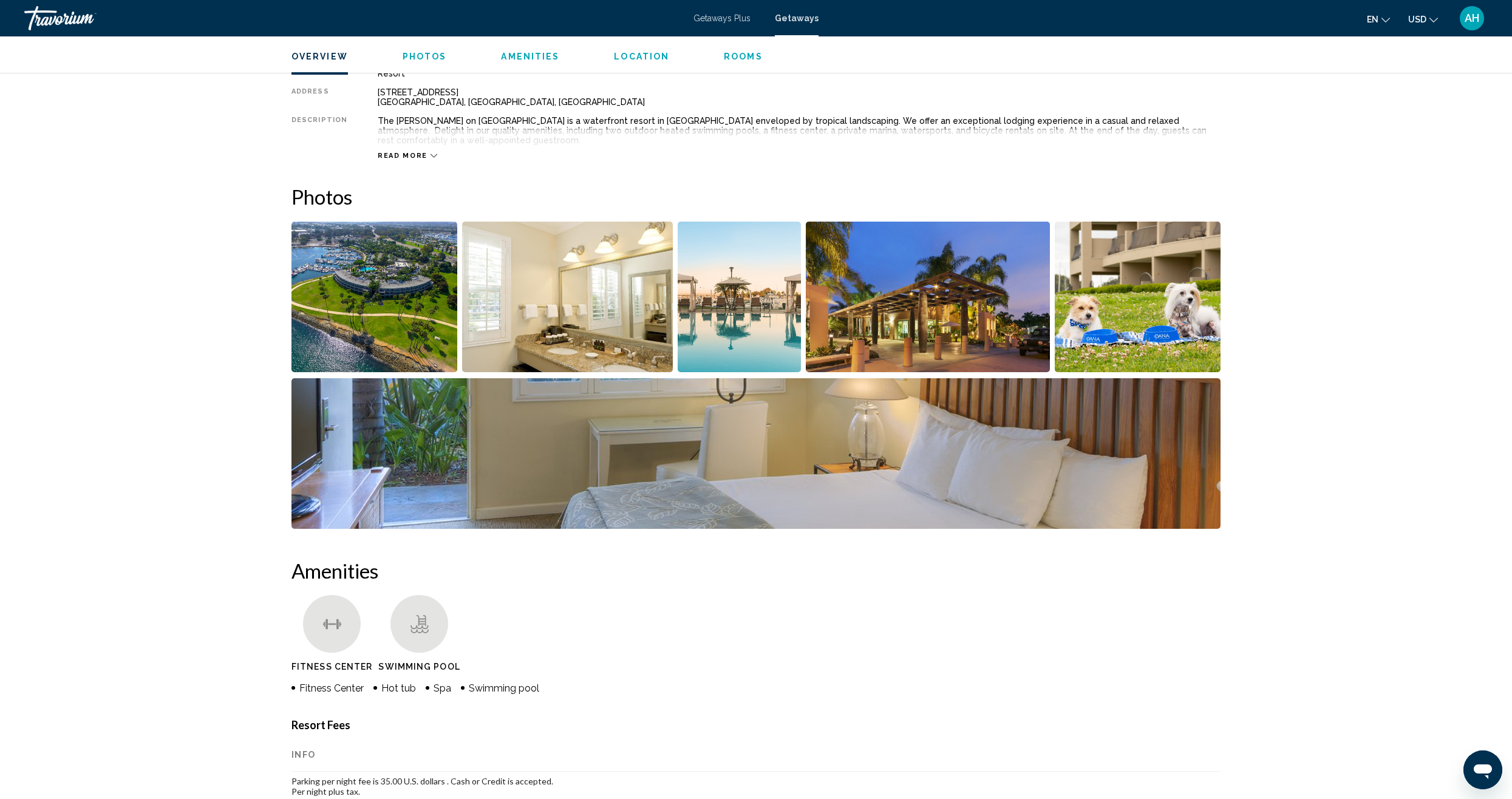
click at [412, 52] on span "Photos" at bounding box center [425, 56] width 44 height 10
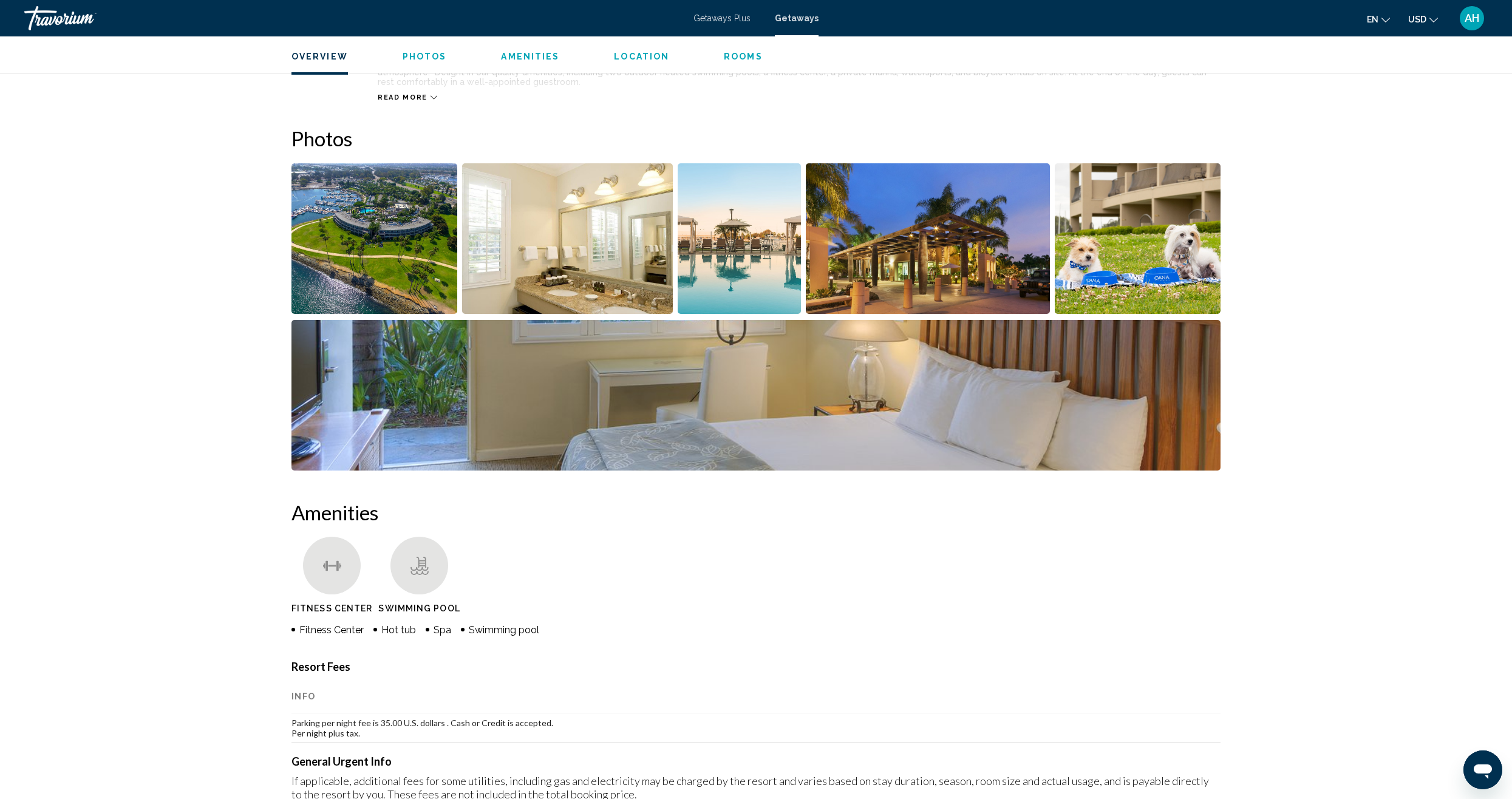
scroll to position [532, 0]
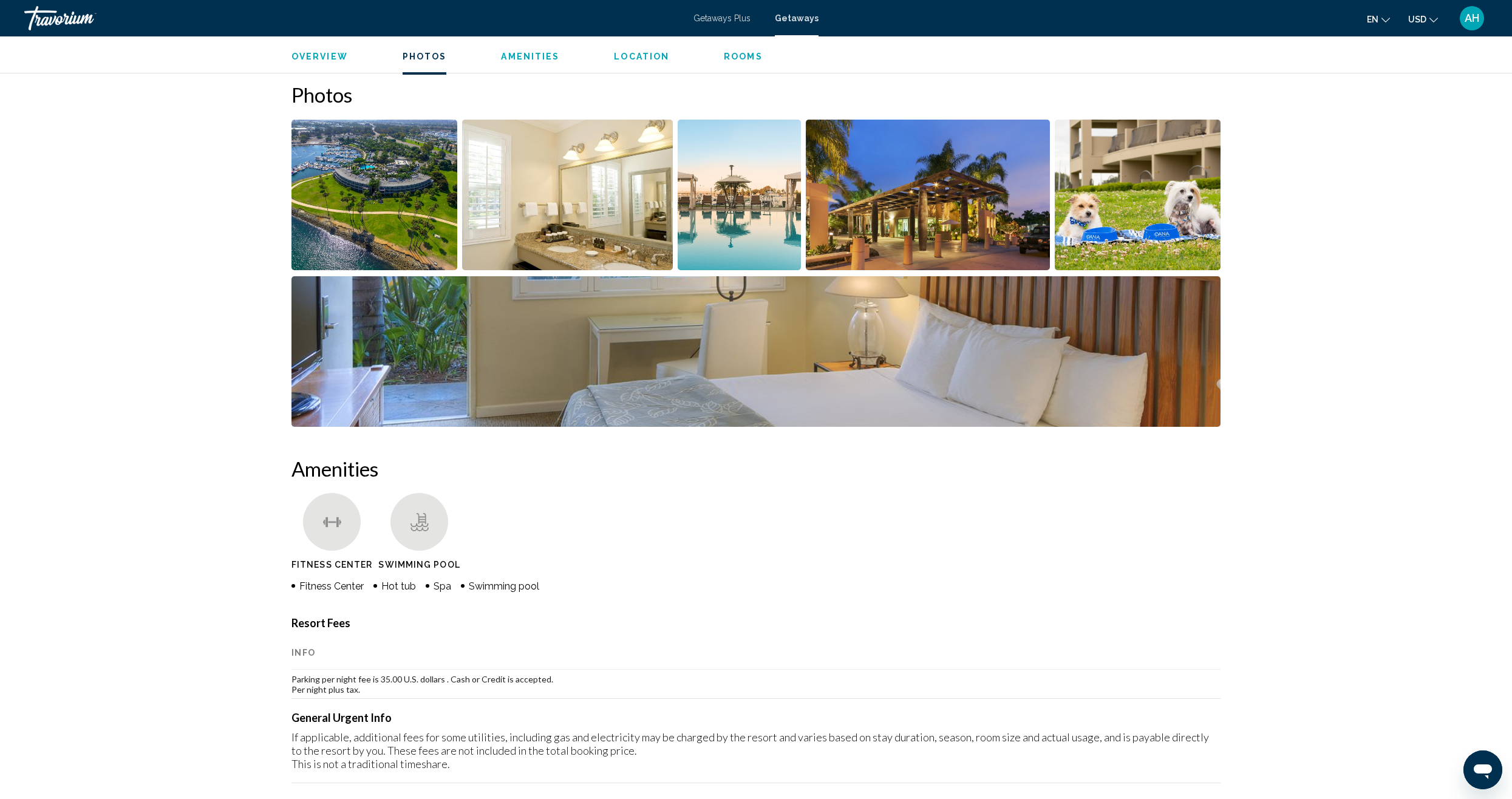
click at [412, 52] on span "Photos" at bounding box center [425, 56] width 44 height 10
click at [424, 54] on span "Photos" at bounding box center [425, 56] width 44 height 10
click at [411, 170] on img "Open full-screen image slider" at bounding box center [374, 195] width 166 height 150
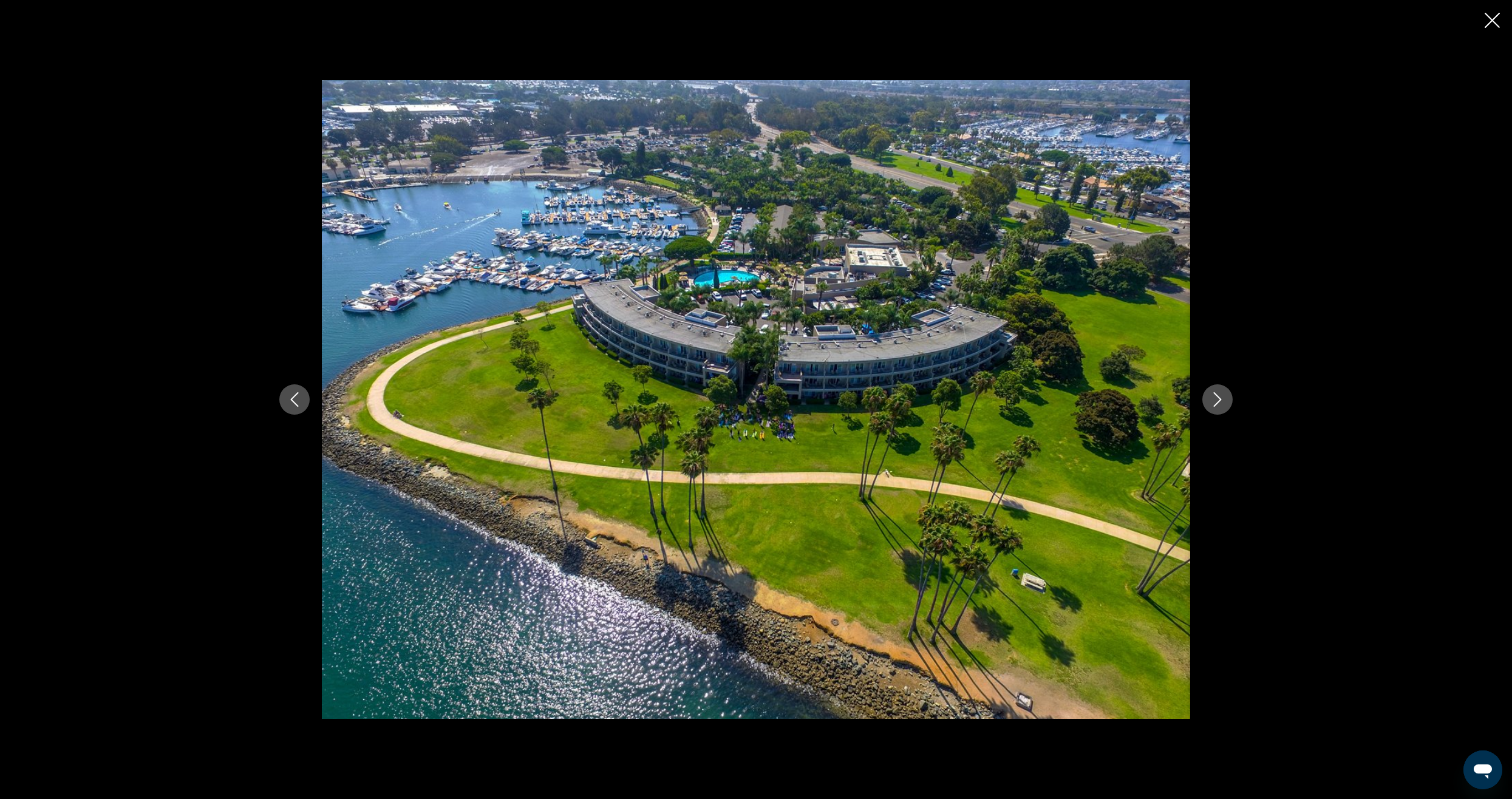
click at [1214, 406] on icon "Next image" at bounding box center [1217, 399] width 8 height 15
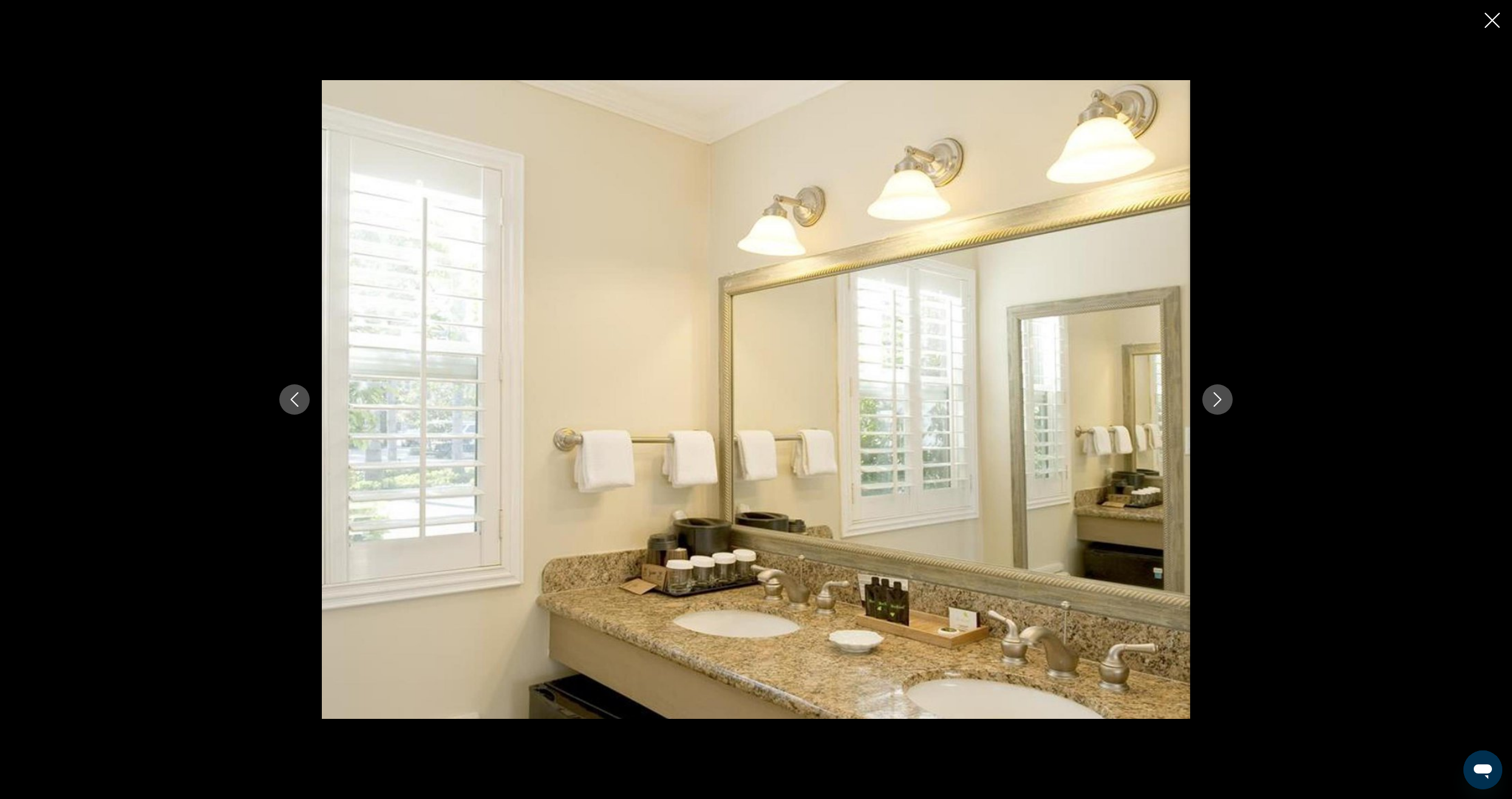
click at [1214, 406] on icon "Next image" at bounding box center [1217, 399] width 8 height 15
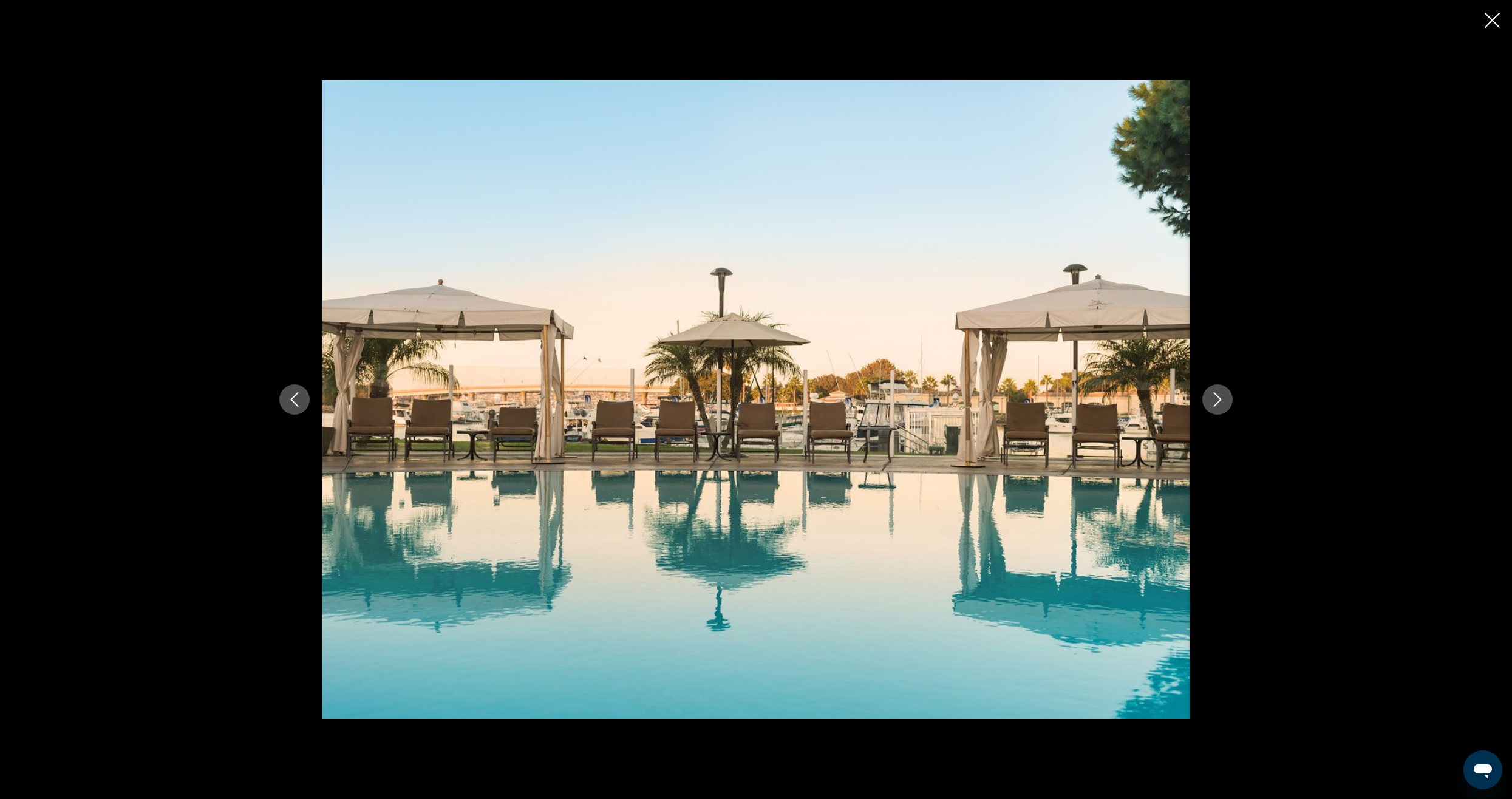
click at [1214, 406] on icon "Next image" at bounding box center [1217, 399] width 8 height 15
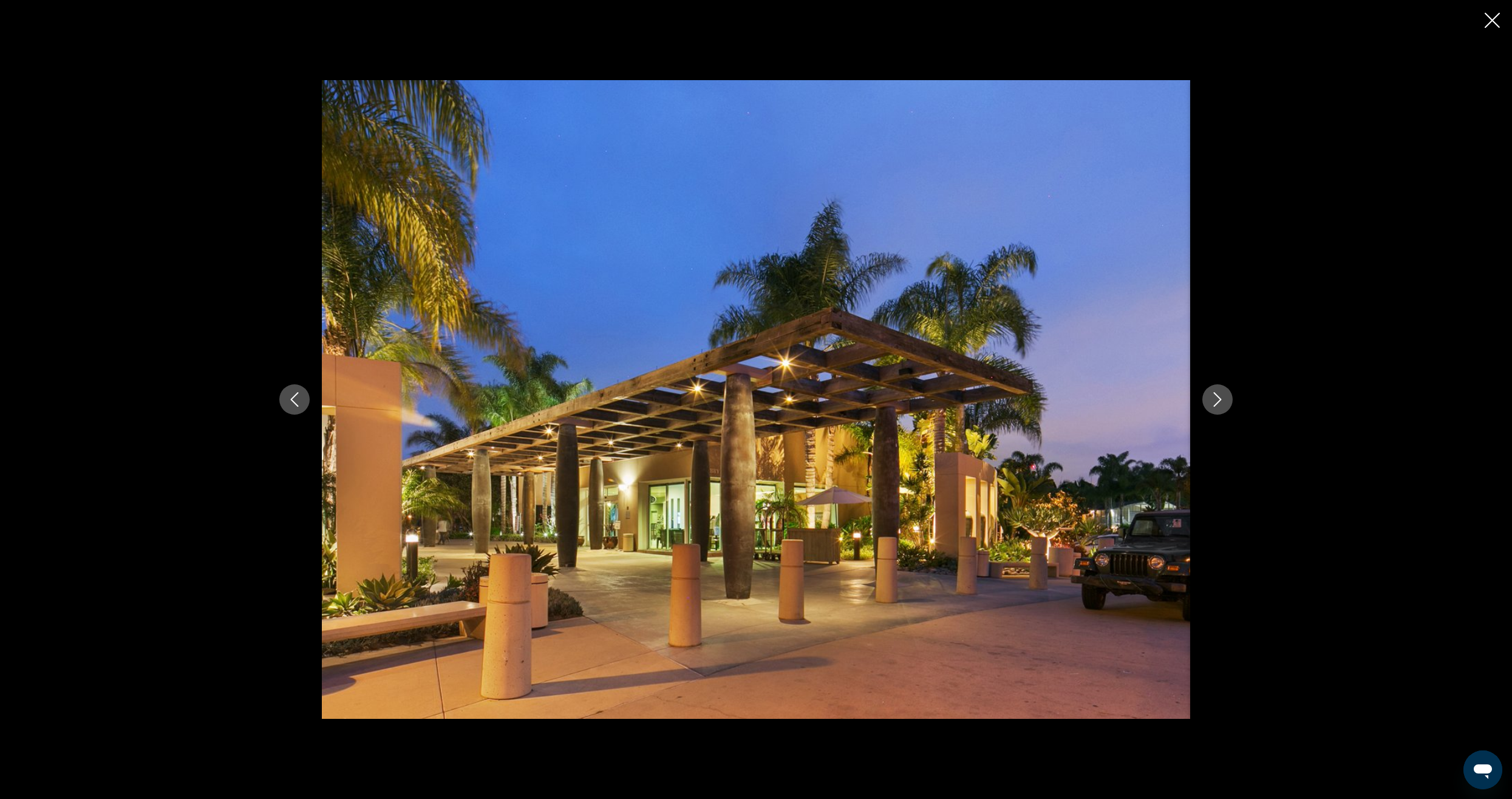
click at [1214, 406] on icon "Next image" at bounding box center [1217, 399] width 8 height 15
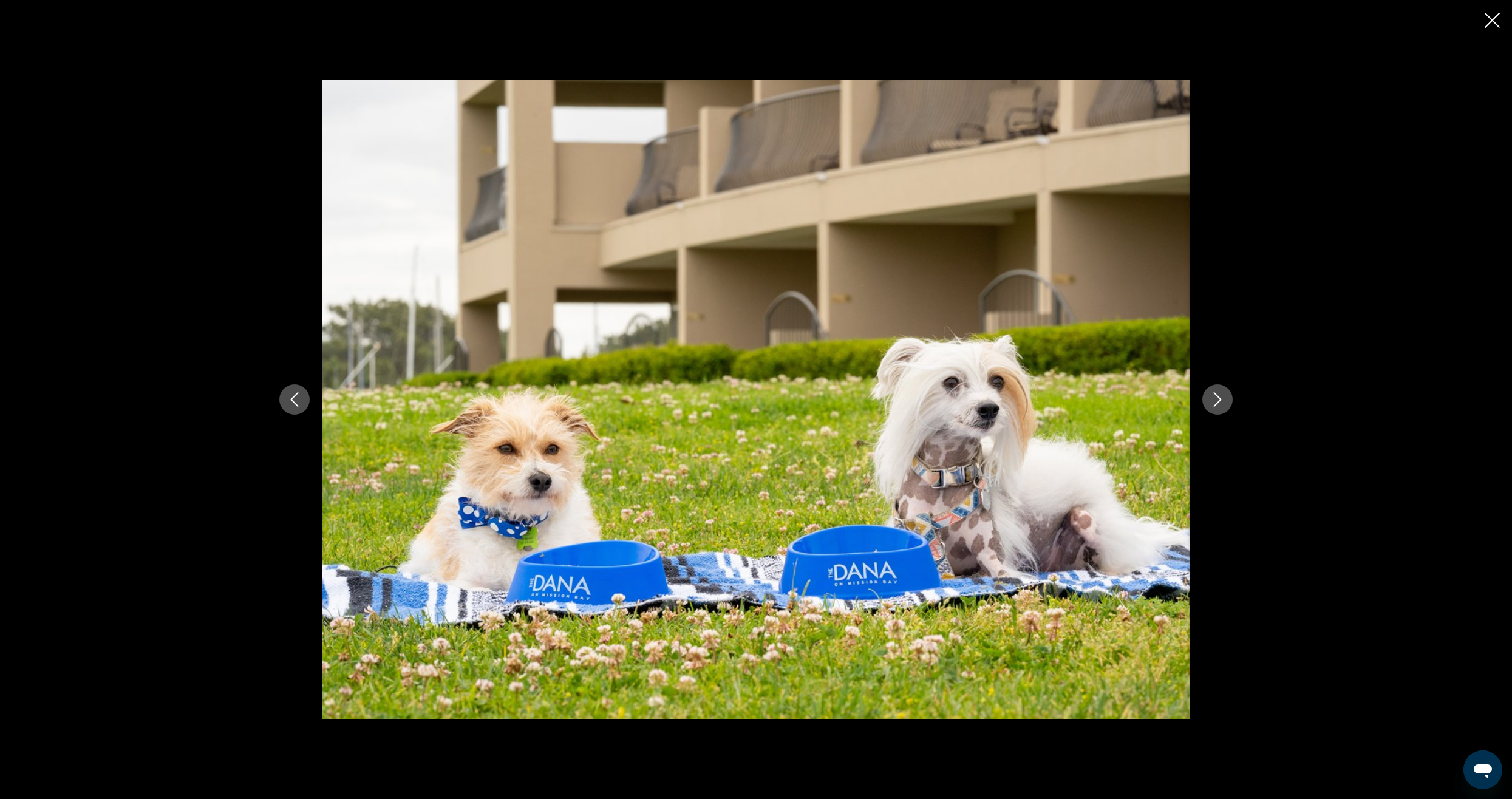
click at [1214, 406] on icon "Next image" at bounding box center [1217, 399] width 8 height 15
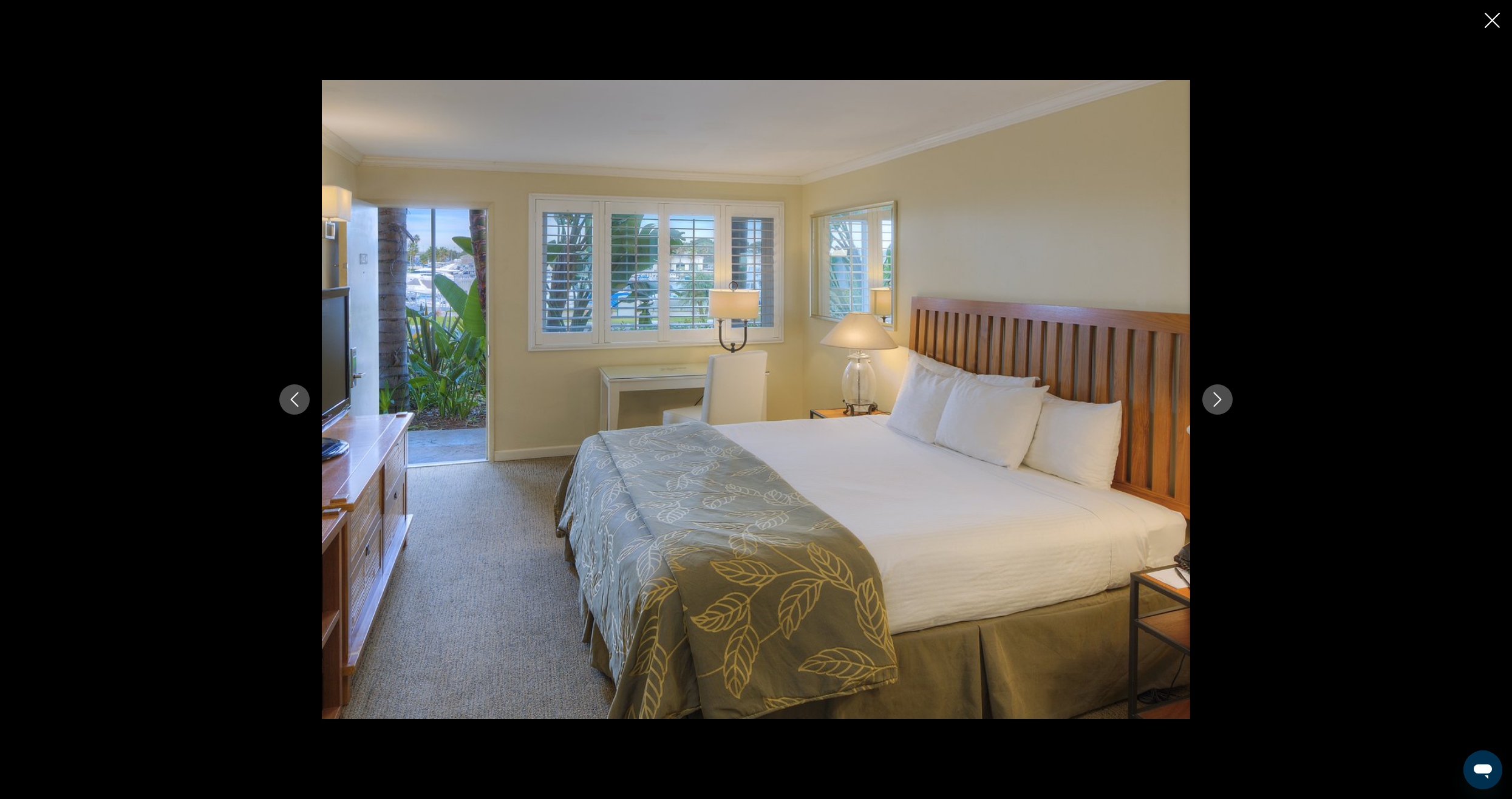
click at [1214, 406] on icon "Next image" at bounding box center [1217, 399] width 8 height 15
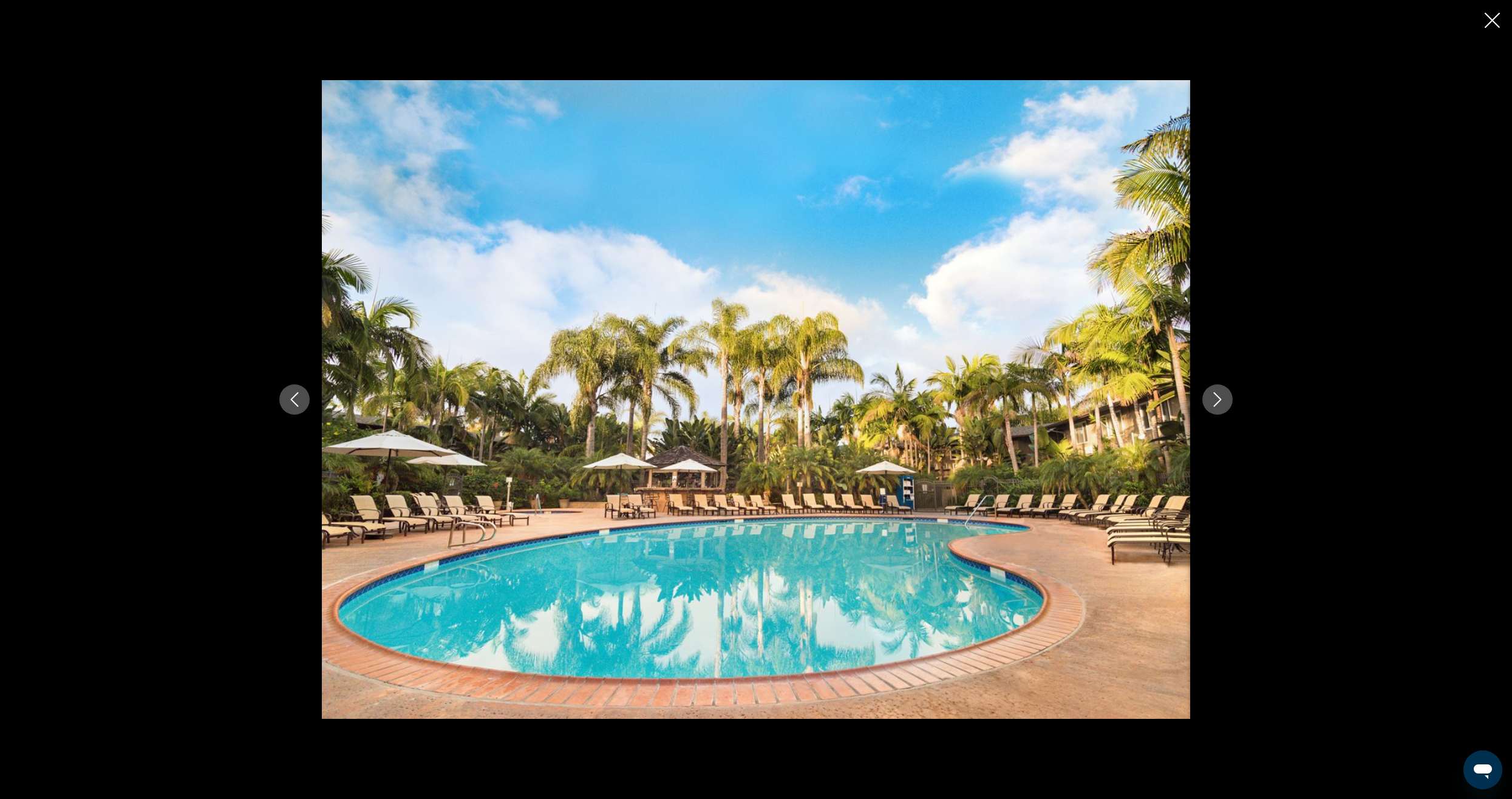
click at [1214, 406] on icon "Next image" at bounding box center [1217, 399] width 8 height 15
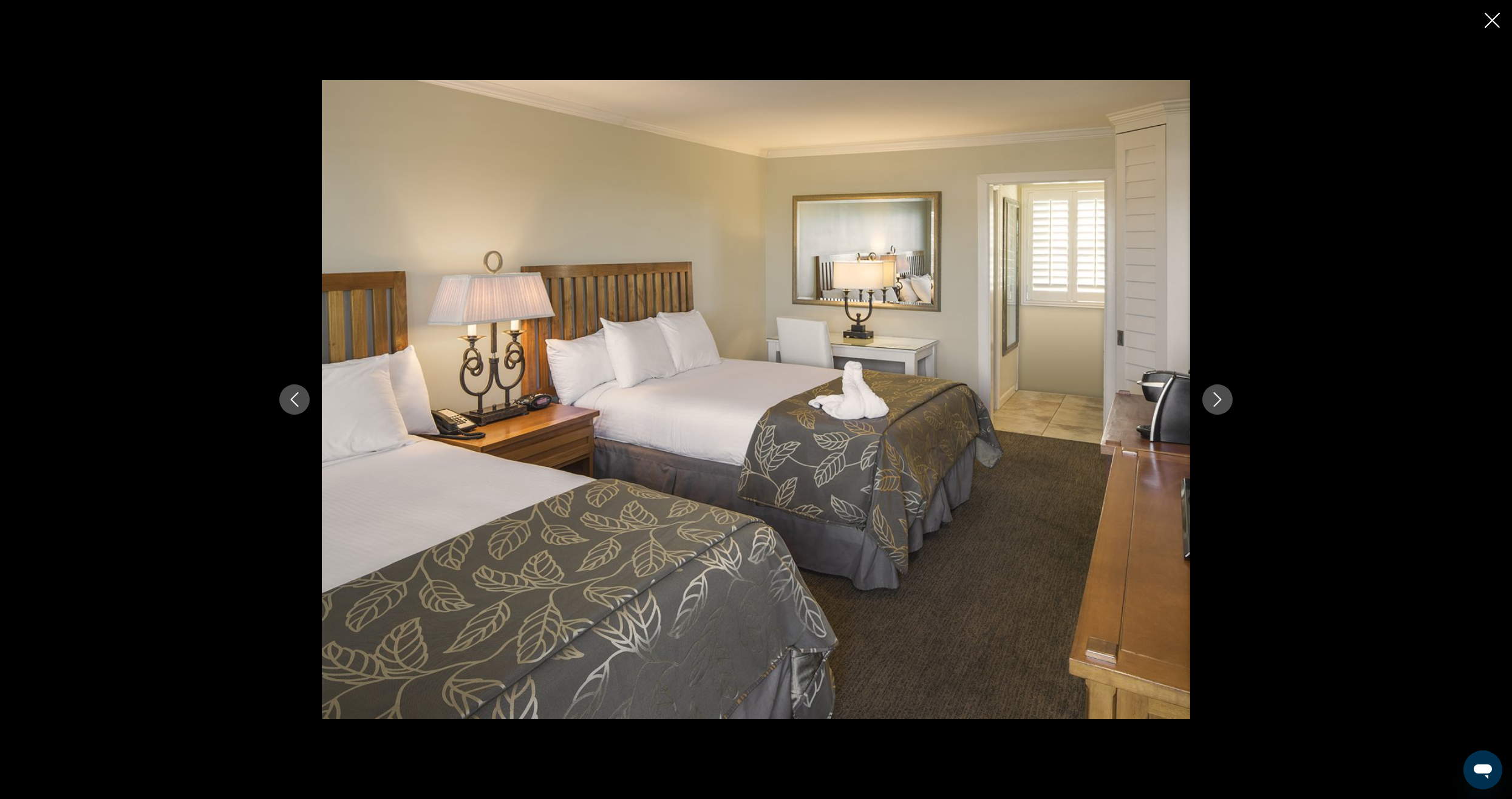
click at [1214, 406] on icon "Next image" at bounding box center [1217, 399] width 8 height 15
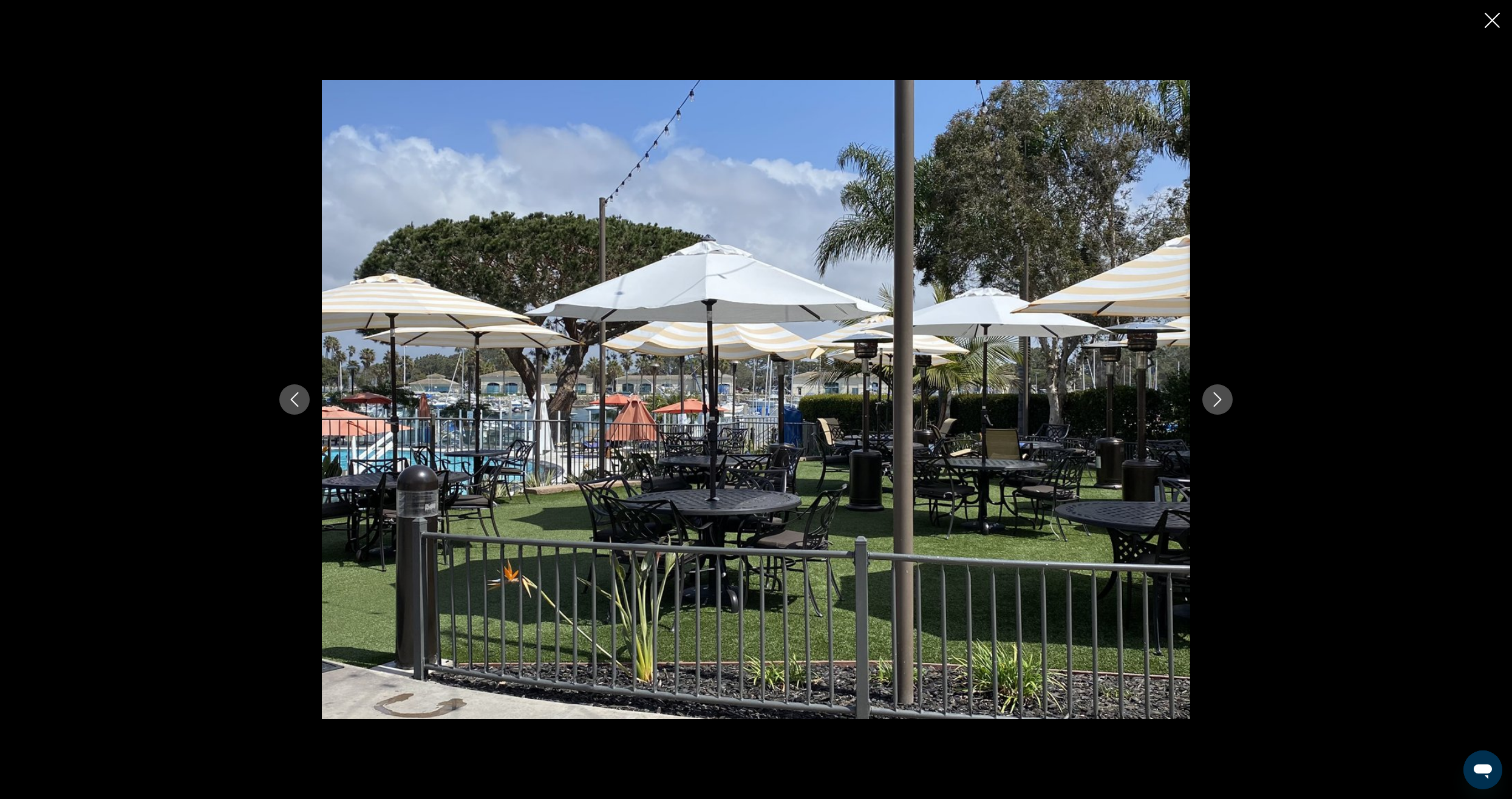
click at [1214, 406] on icon "Next image" at bounding box center [1217, 399] width 8 height 15
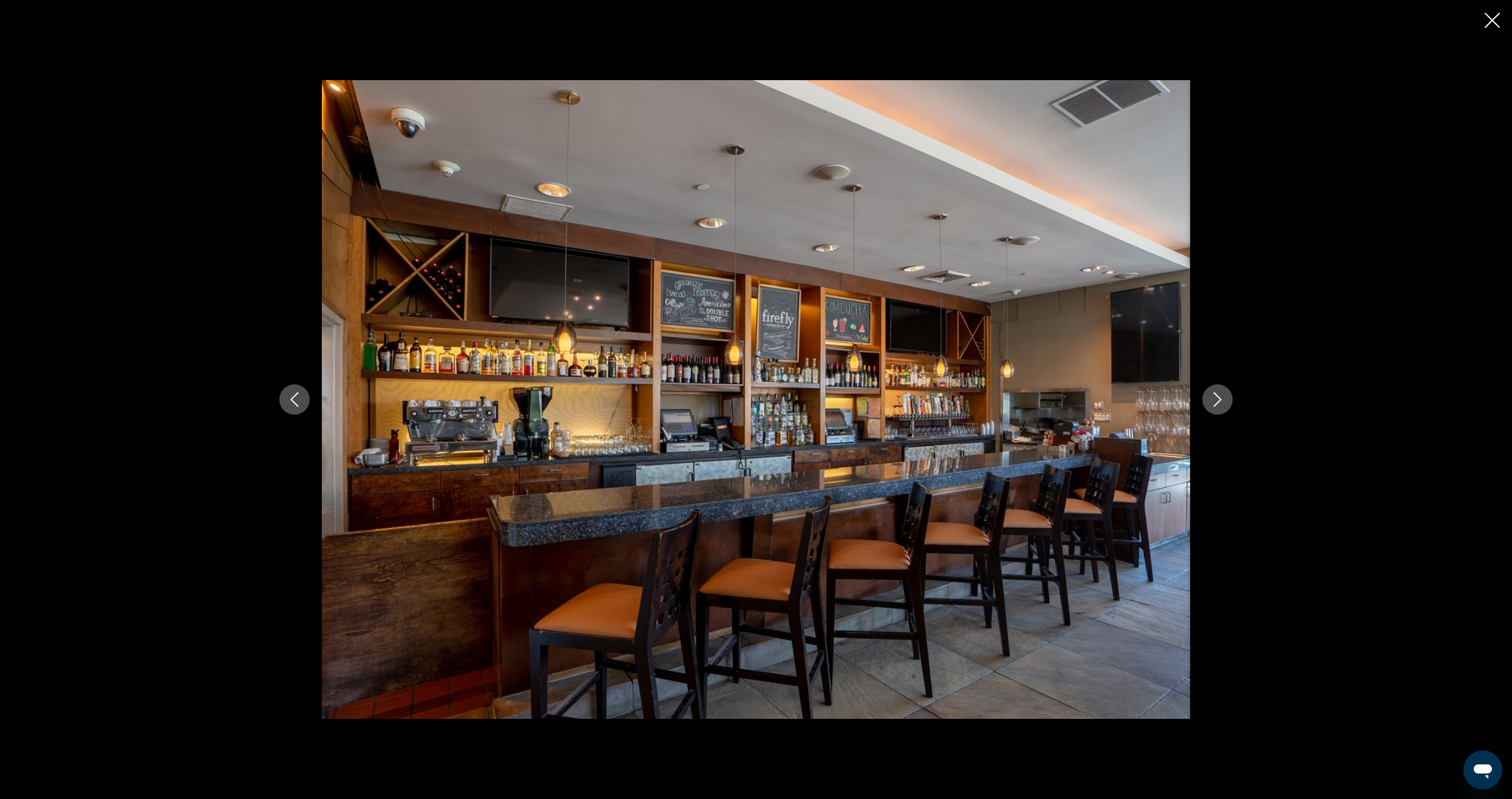
click at [1214, 406] on icon "Next image" at bounding box center [1217, 399] width 8 height 15
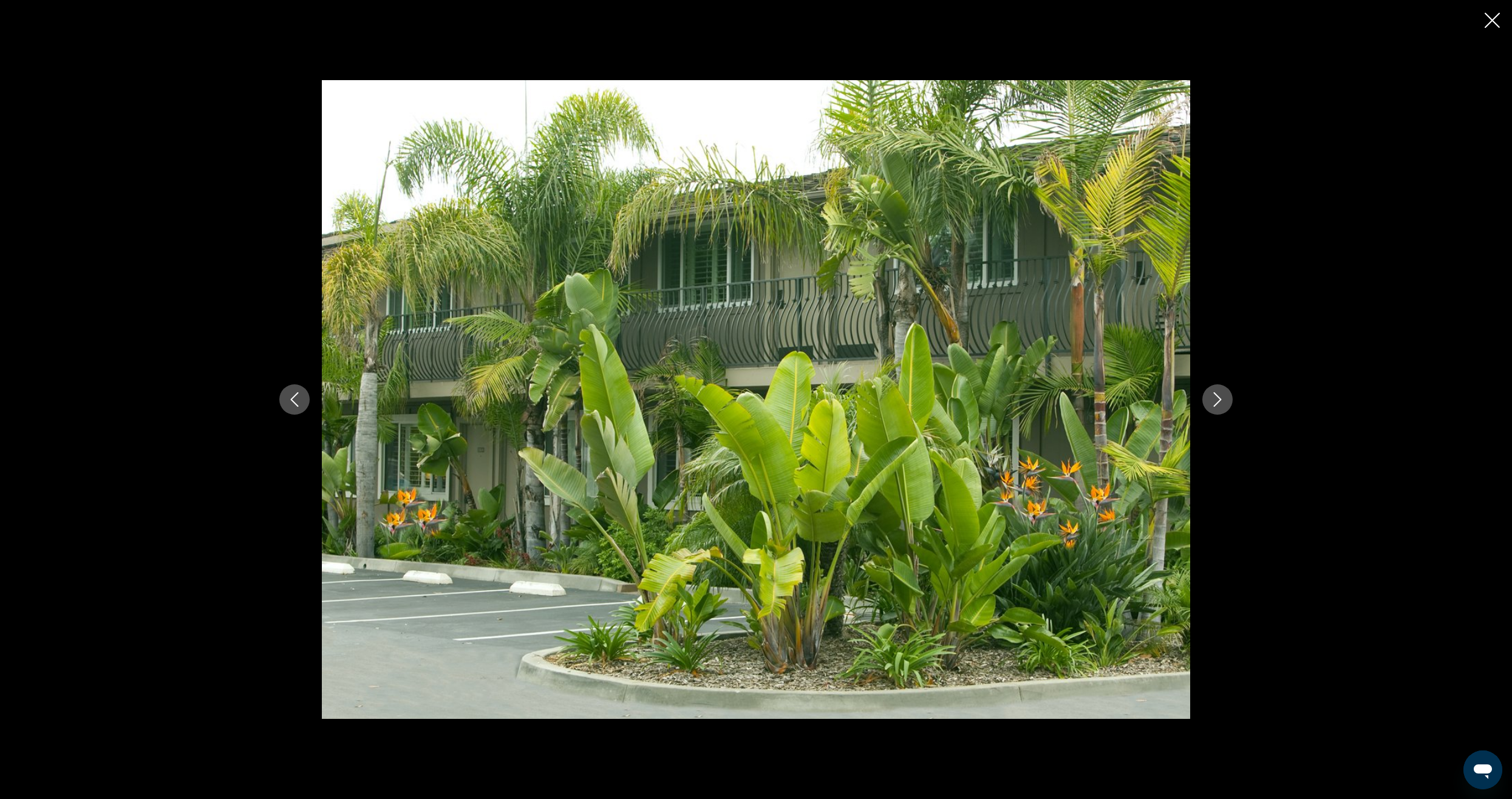
click at [1214, 406] on icon "Next image" at bounding box center [1217, 399] width 8 height 15
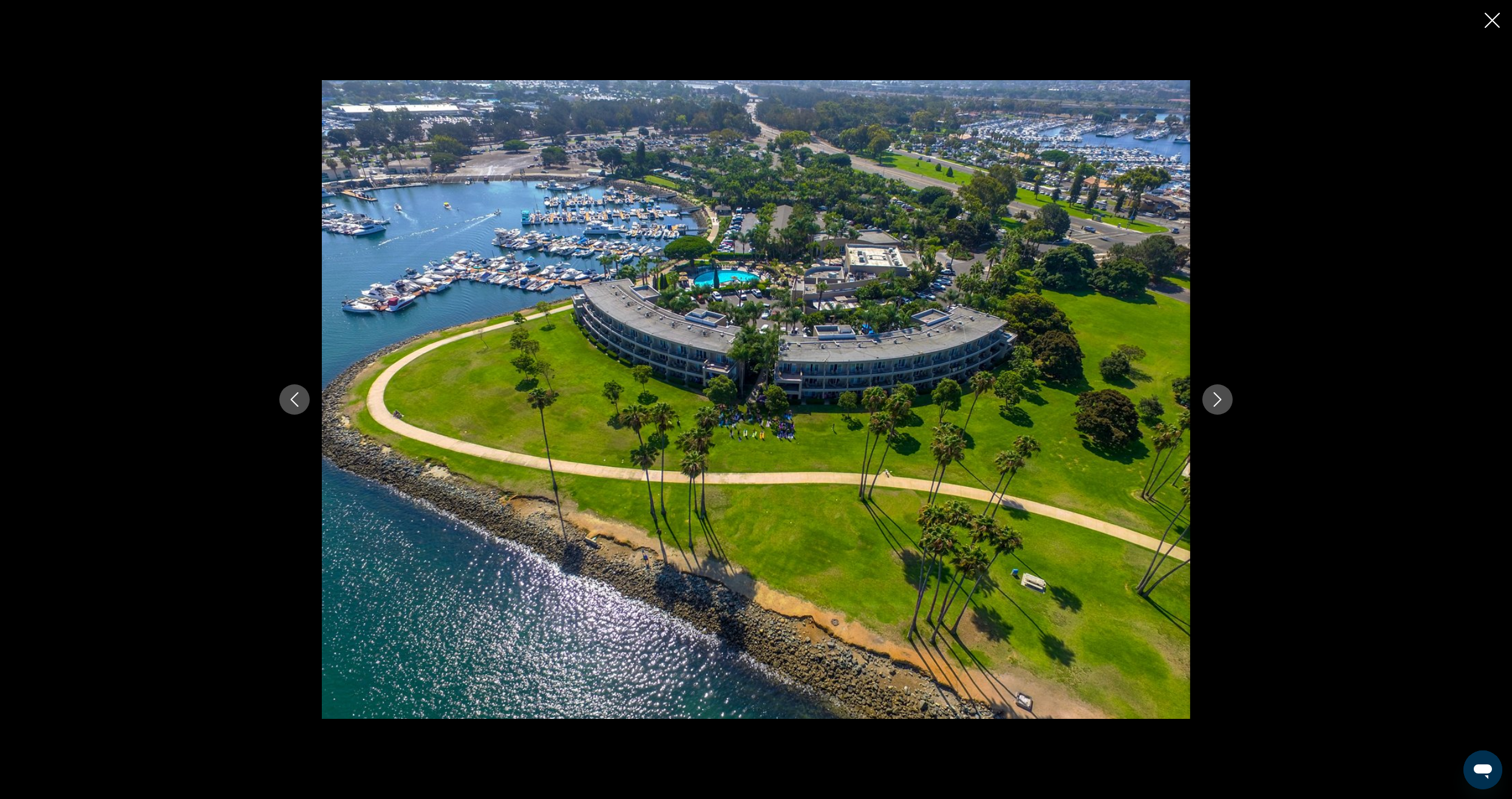
click at [1492, 19] on icon "Close slideshow" at bounding box center [1492, 20] width 15 height 15
